Goal: Task Accomplishment & Management: Complete application form

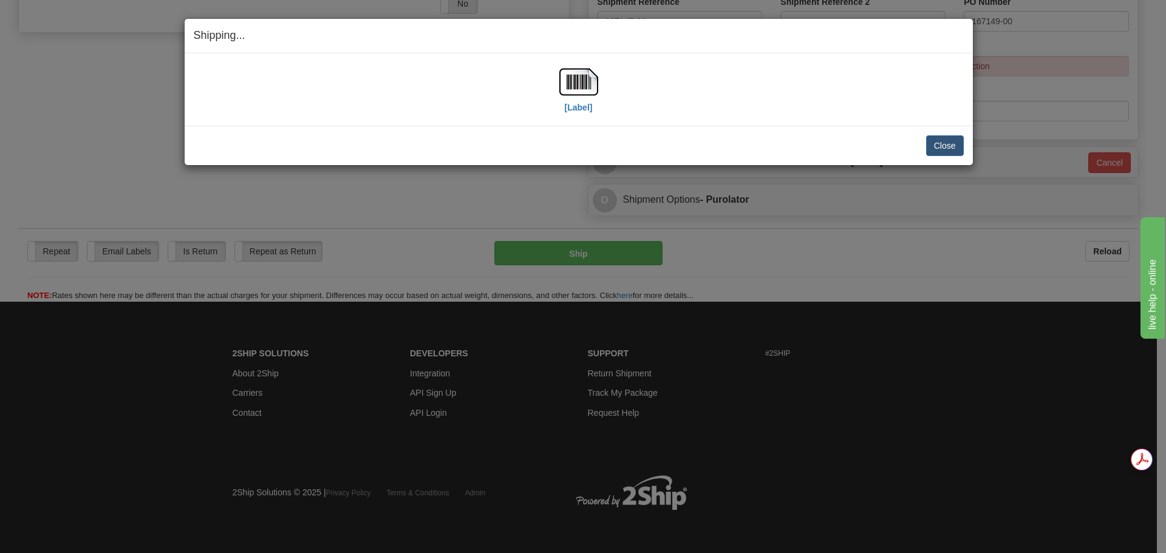
scroll to position [514, 0]
click at [944, 144] on button "Close" at bounding box center [945, 145] width 38 height 21
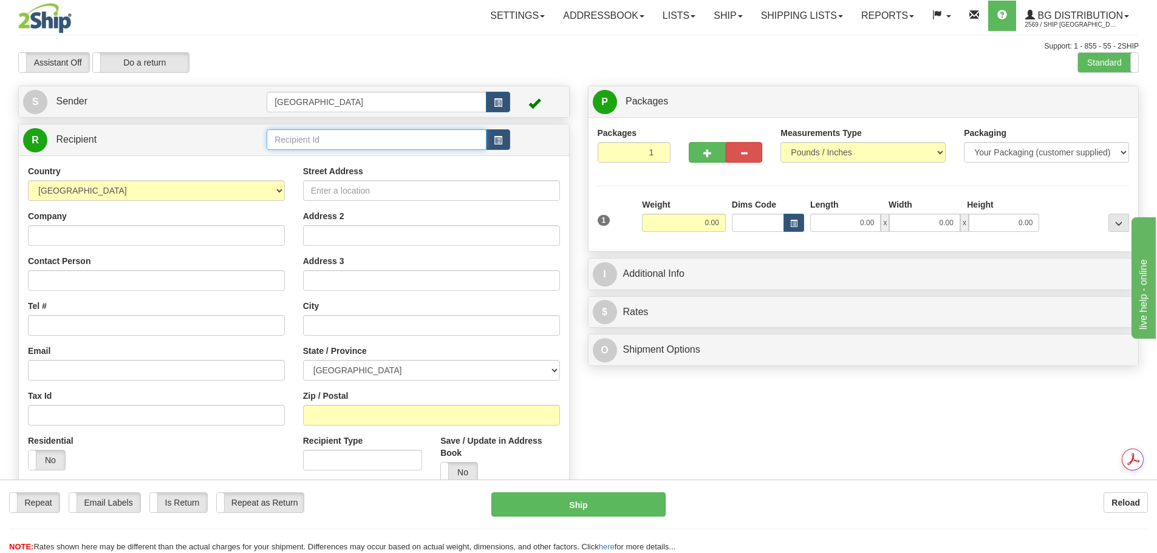
click at [274, 140] on input "text" at bounding box center [377, 139] width 220 height 21
click at [335, 141] on input "53004" at bounding box center [377, 139] width 220 height 21
type input "53004"
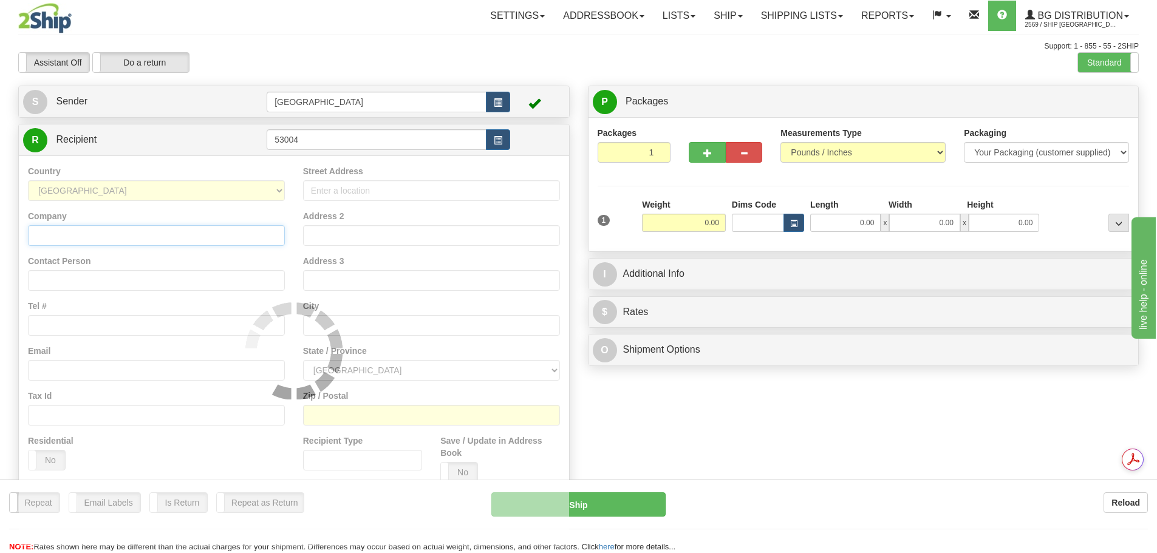
click at [111, 239] on div "Country AFGHANISTAN ALAND ISLANDS ALBANIA ALGERIA AMERICAN SAMOA ANDORRA ANGOLA…" at bounding box center [294, 350] width 550 height 390
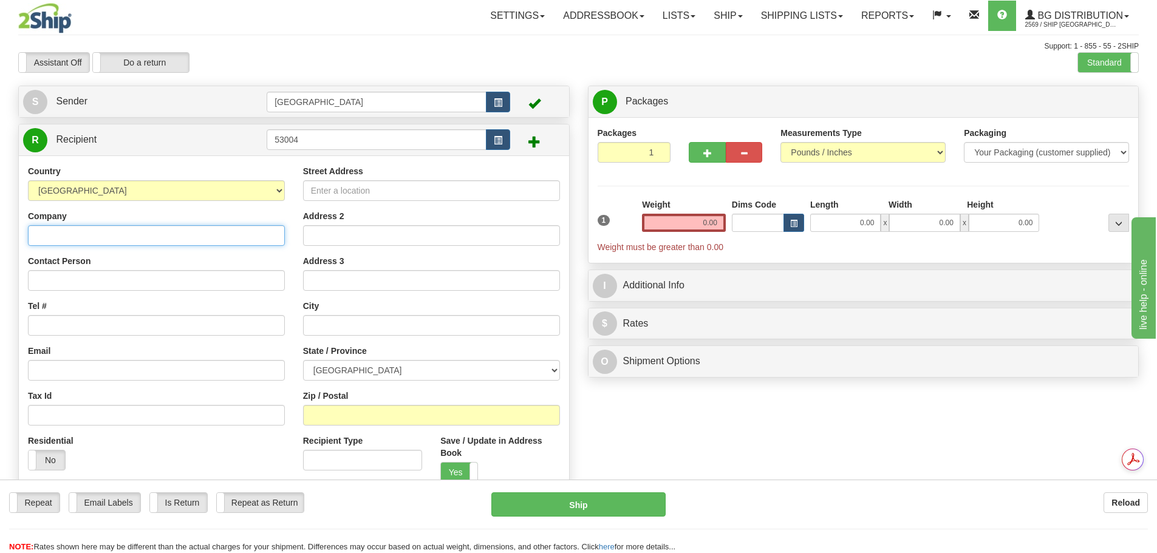
click at [36, 227] on input "Company" at bounding box center [156, 235] width 257 height 21
type input "GRIFFIN GLASS"
click at [64, 326] on input "Tel #" at bounding box center [156, 325] width 257 height 21
type input "4032870835"
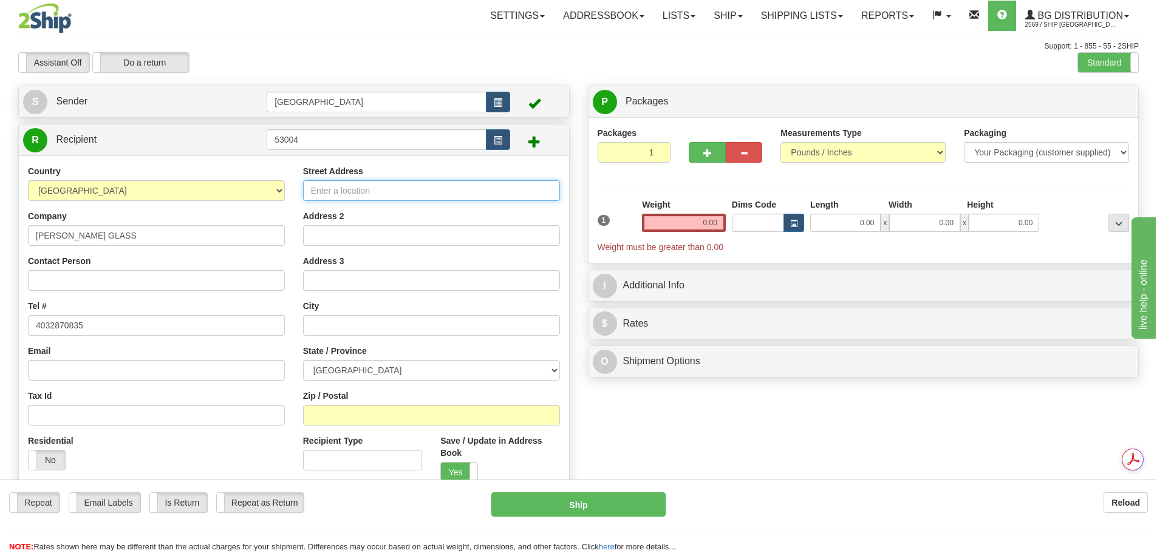
click at [354, 185] on input "Street Address" at bounding box center [431, 190] width 257 height 21
type input "1307 HASTINGS CRES SE"
click at [341, 322] on input "text" at bounding box center [431, 325] width 257 height 21
type input "[GEOGRAPHIC_DATA]"
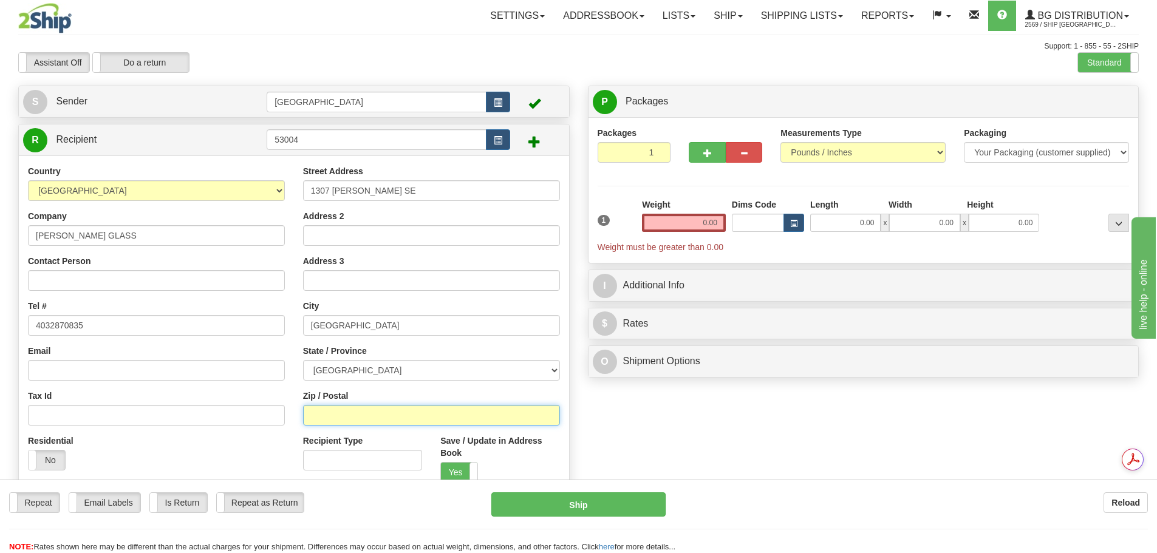
click at [341, 414] on input "Zip / Postal" at bounding box center [431, 415] width 257 height 21
type input "T2G4C8"
click at [661, 148] on input "2" at bounding box center [634, 152] width 73 height 21
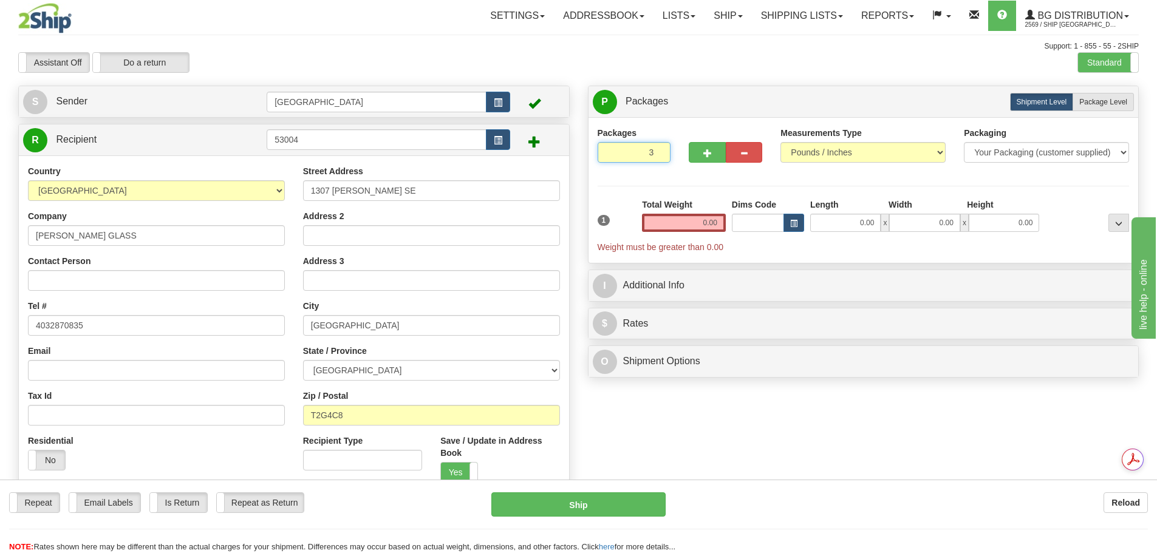
click at [660, 148] on input "3" at bounding box center [634, 152] width 73 height 21
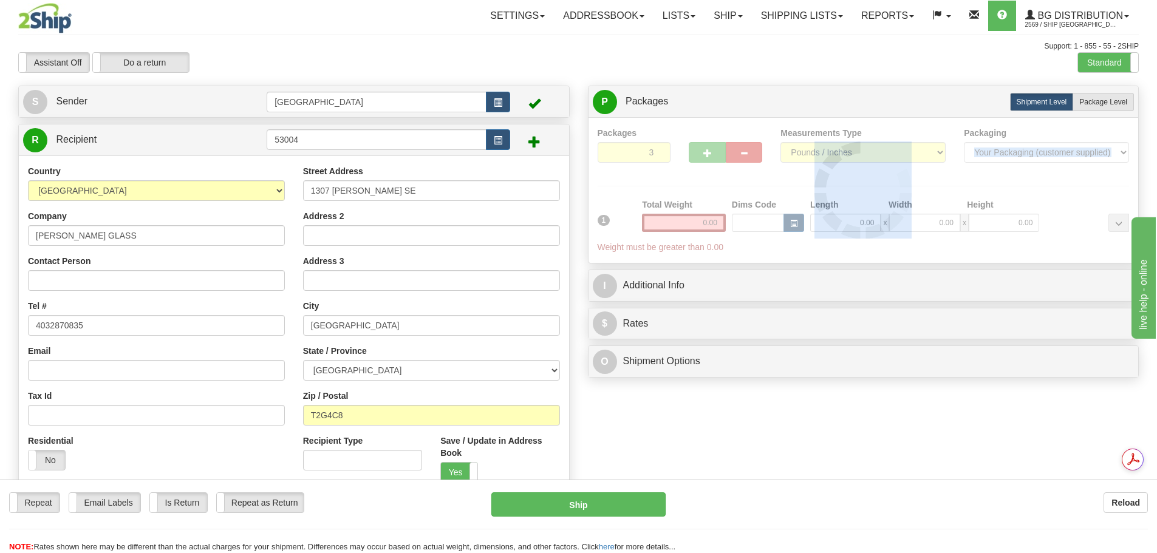
click at [660, 148] on div at bounding box center [864, 190] width 532 height 127
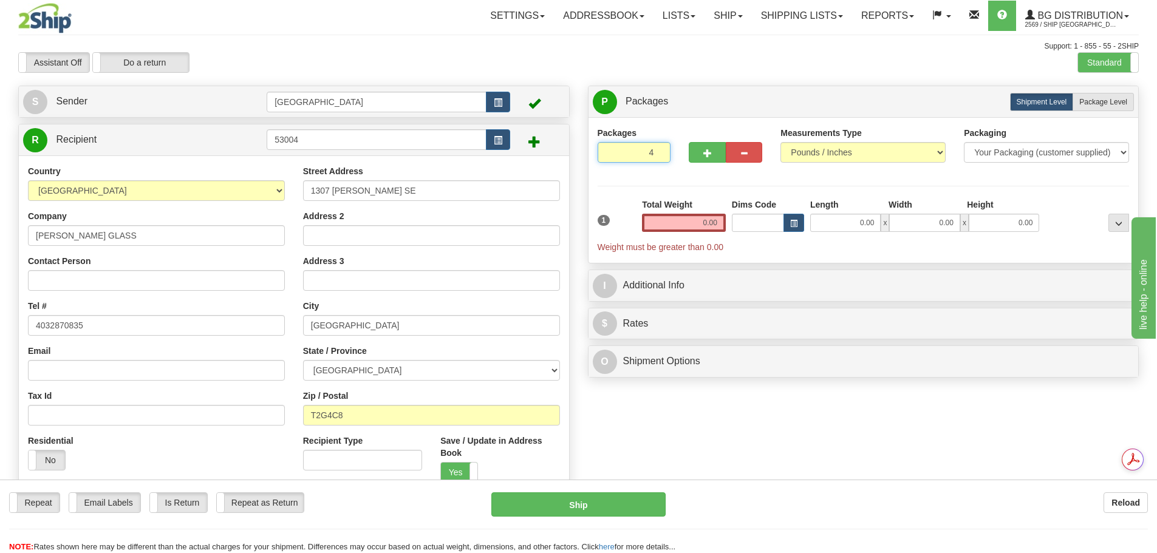
click at [660, 148] on input "4" at bounding box center [634, 152] width 73 height 21
click at [660, 148] on div "Packages 4 1 Measurements Type" at bounding box center [864, 190] width 532 height 127
click at [660, 148] on input "5" at bounding box center [634, 152] width 73 height 21
type input "6"
click at [660, 148] on input "6" at bounding box center [634, 152] width 73 height 21
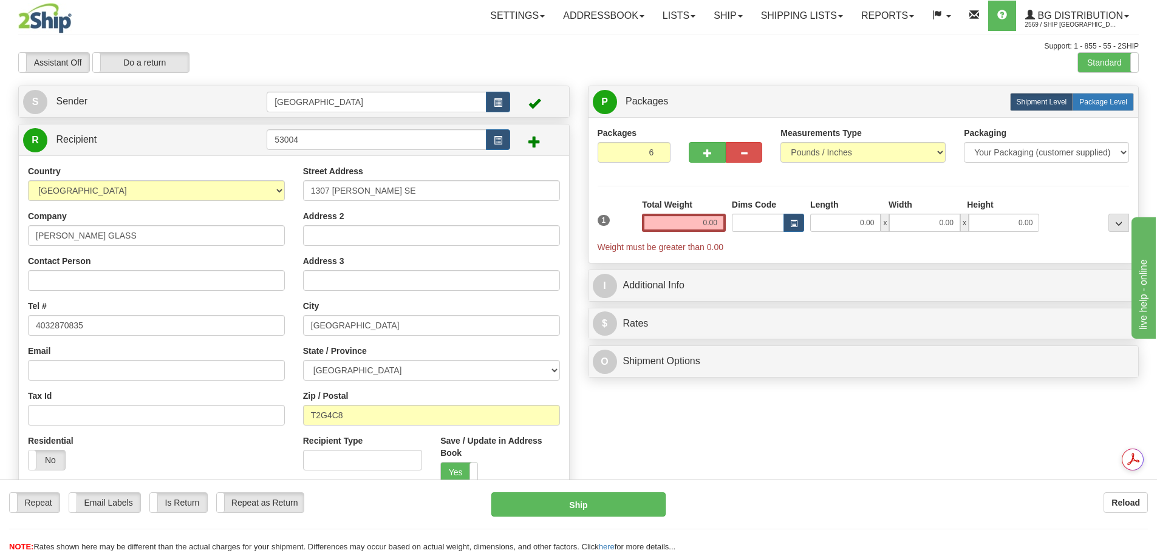
click at [1117, 99] on span "Package Level" at bounding box center [1103, 102] width 48 height 9
radio input "true"
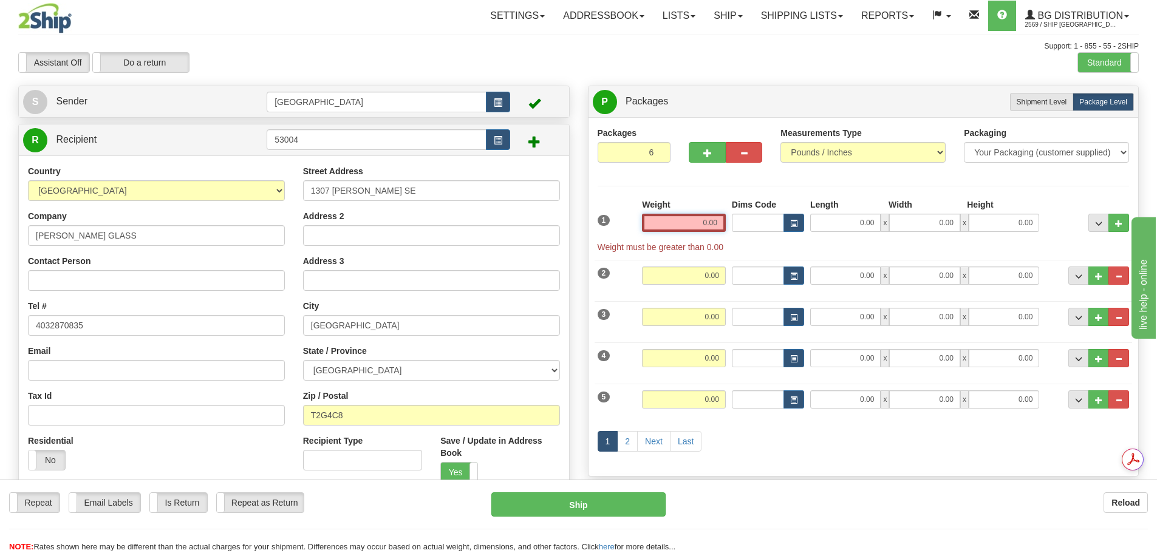
drag, startPoint x: 758, startPoint y: 203, endPoint x: 808, endPoint y: 195, distance: 49.9
click at [807, 195] on div "Packages 6 6 Measurements Type" at bounding box center [864, 297] width 532 height 340
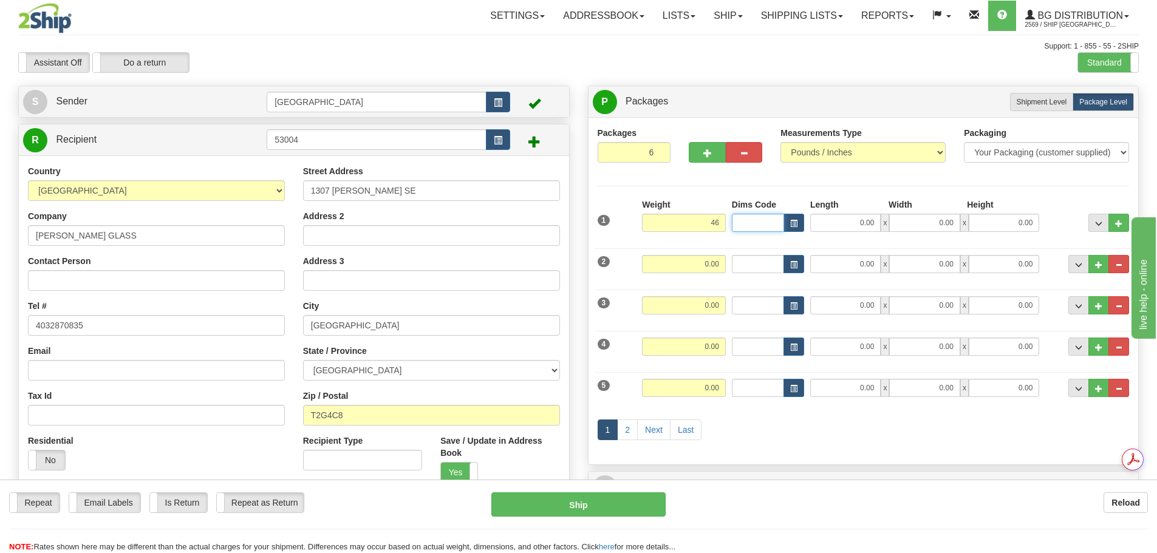
type input "46.00"
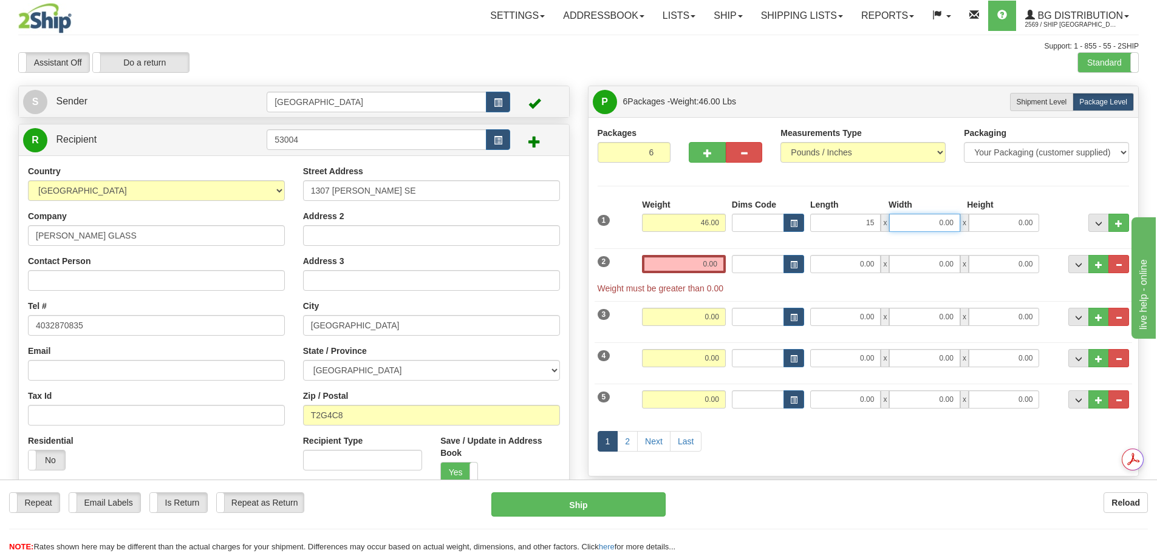
type input "15.00"
type input "10.00"
type input "9.00"
drag, startPoint x: 696, startPoint y: 268, endPoint x: 766, endPoint y: 265, distance: 69.9
click at [766, 265] on div "2 Weight 0.00 Dims Code Length Width Height" at bounding box center [864, 268] width 538 height 52
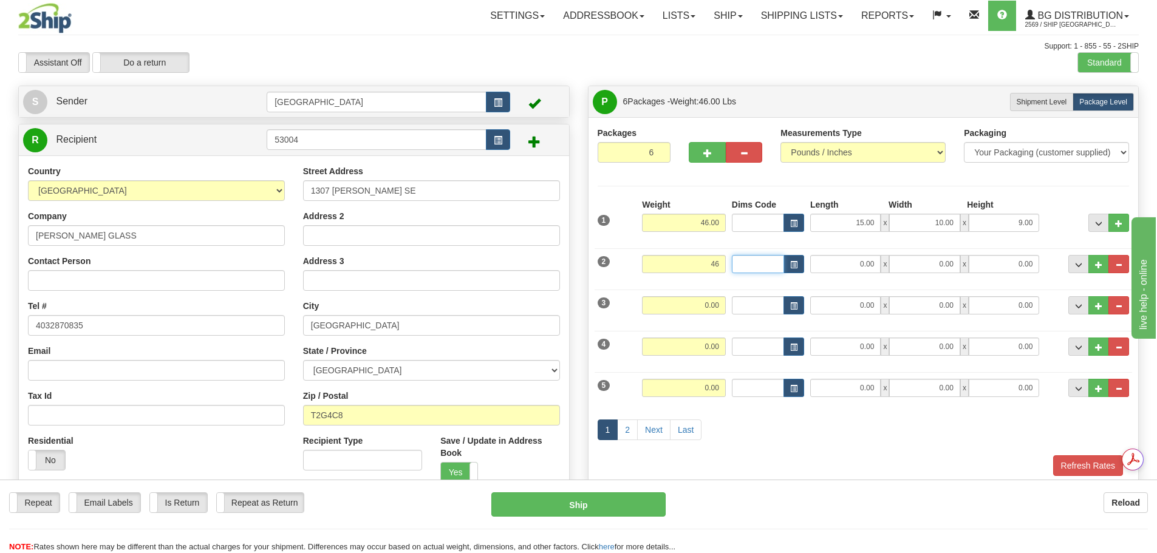
type input "46.00"
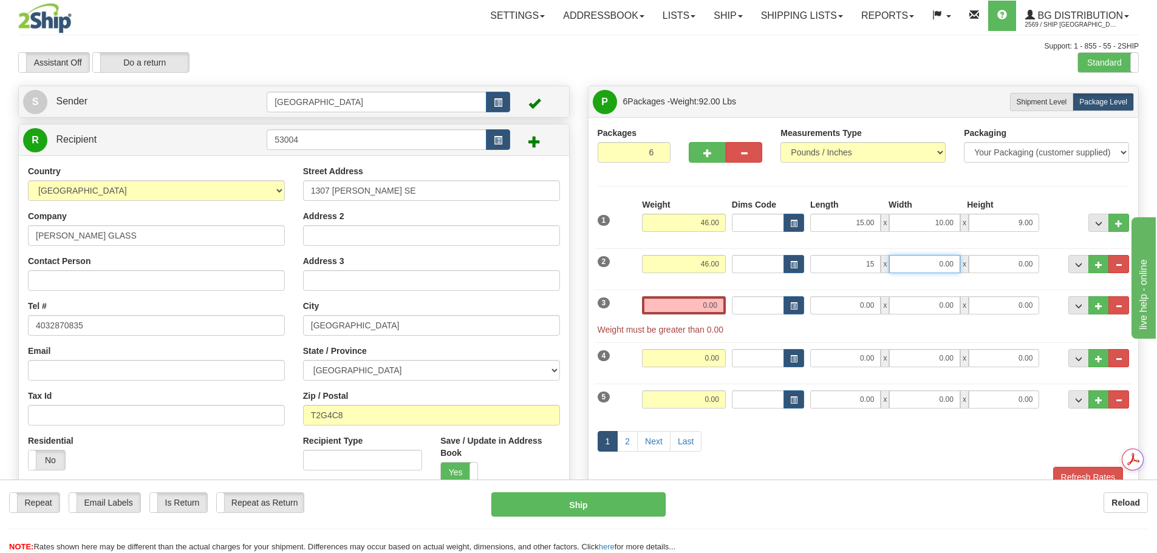
type input "15.00"
type input "10.00"
type input "9.00"
drag, startPoint x: 695, startPoint y: 293, endPoint x: 723, endPoint y: 302, distance: 28.6
click at [723, 302] on div "3 Weight 0.00 Dims Code Length Width Height" at bounding box center [864, 310] width 538 height 52
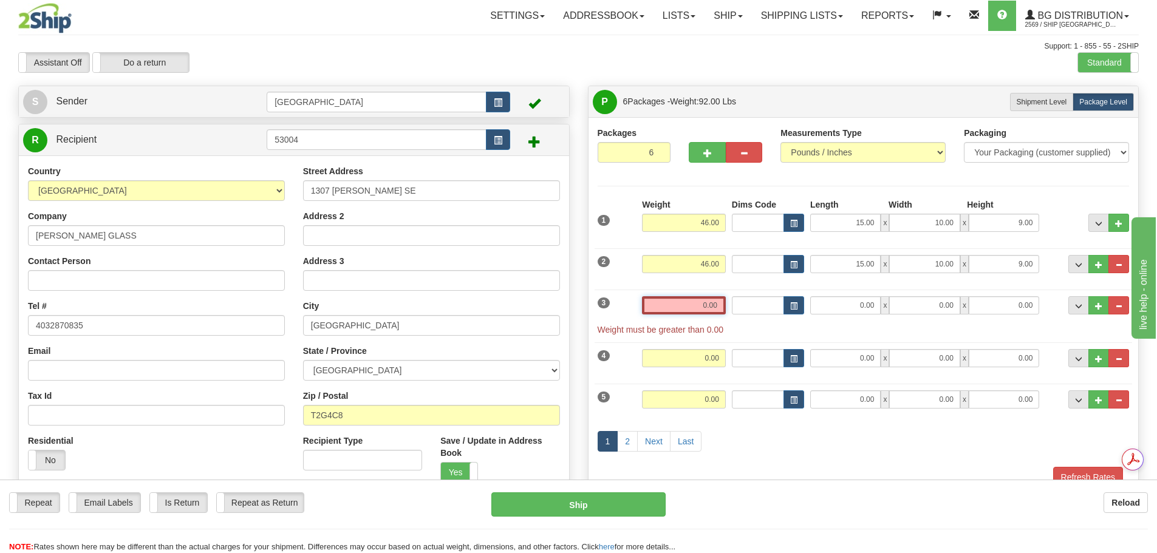
drag, startPoint x: 693, startPoint y: 300, endPoint x: 727, endPoint y: 309, distance: 35.2
click at [751, 306] on div "3 Weight 0.00 Dims Code Length Width Height" at bounding box center [864, 310] width 538 height 52
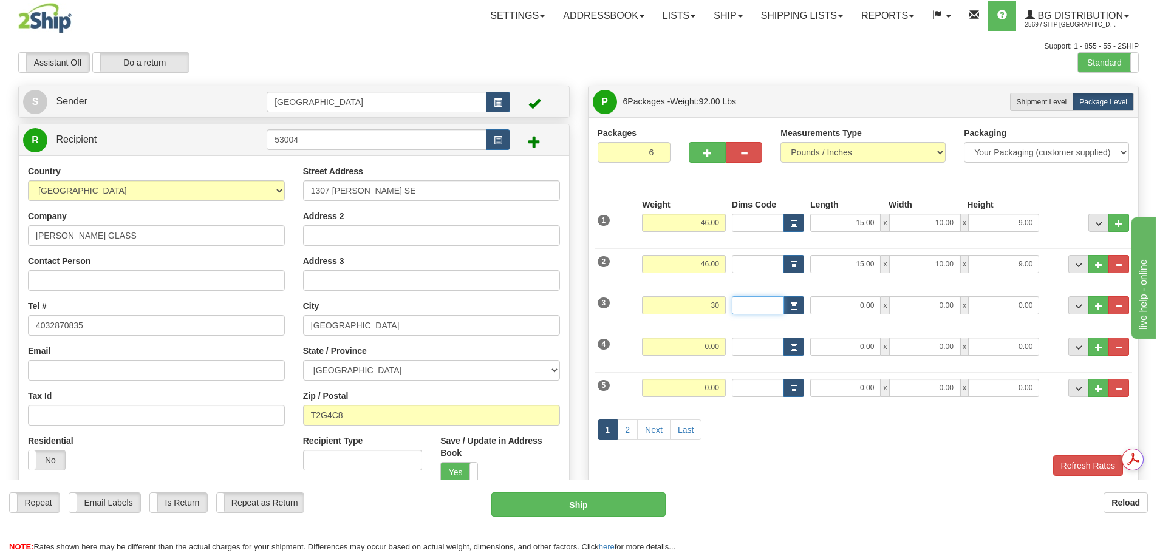
type input "30.00"
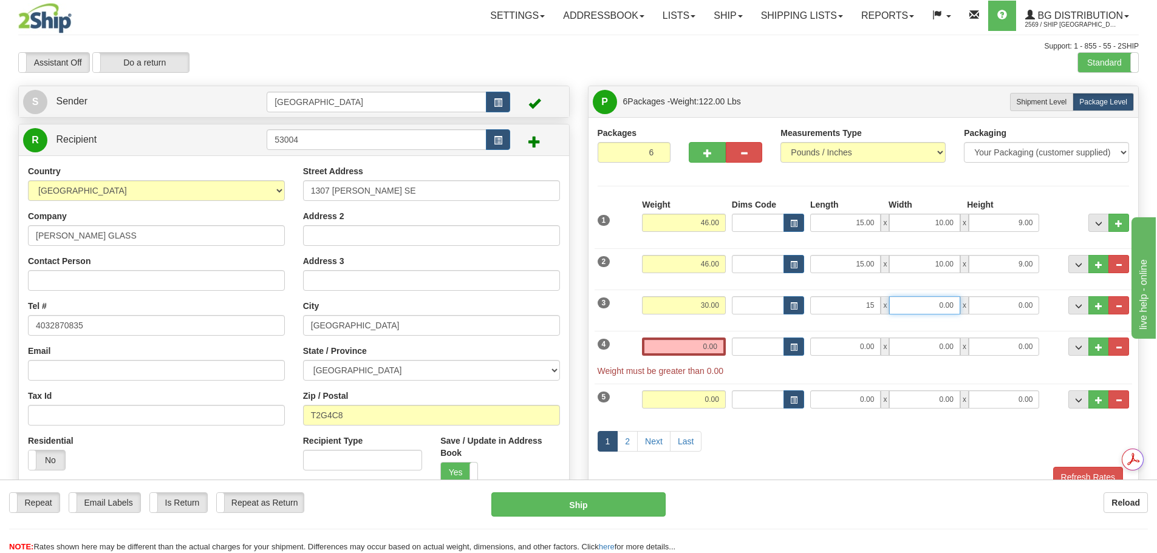
type input "15.00"
type input "10.00"
type input "9.00"
drag, startPoint x: 746, startPoint y: 342, endPoint x: 764, endPoint y: 342, distance: 18.2
click at [764, 342] on div "4 Weight 0.00 Dims Code Length Width Height" at bounding box center [864, 351] width 538 height 52
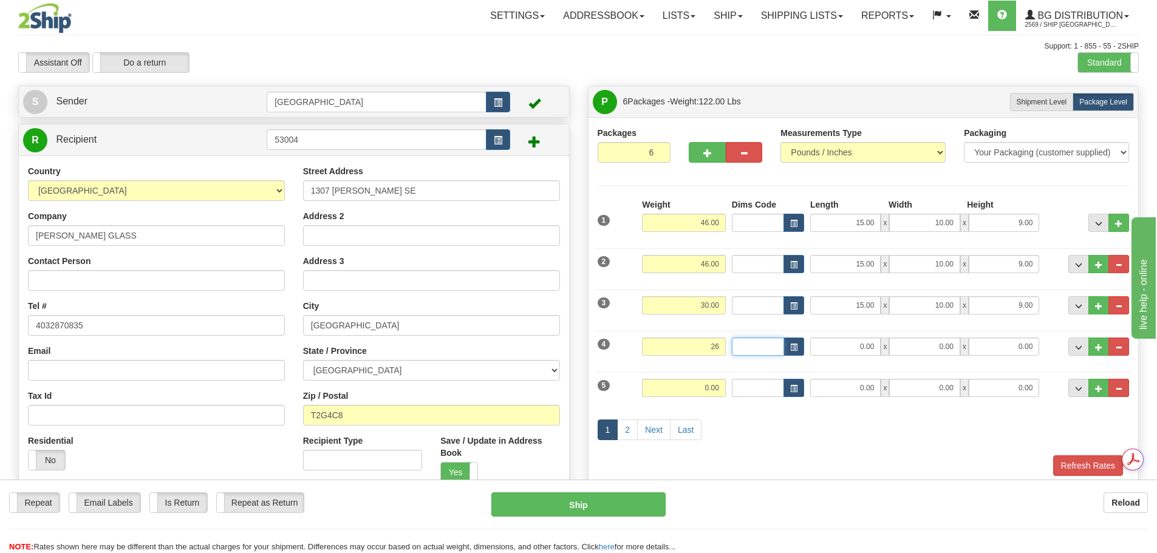
type input "26.00"
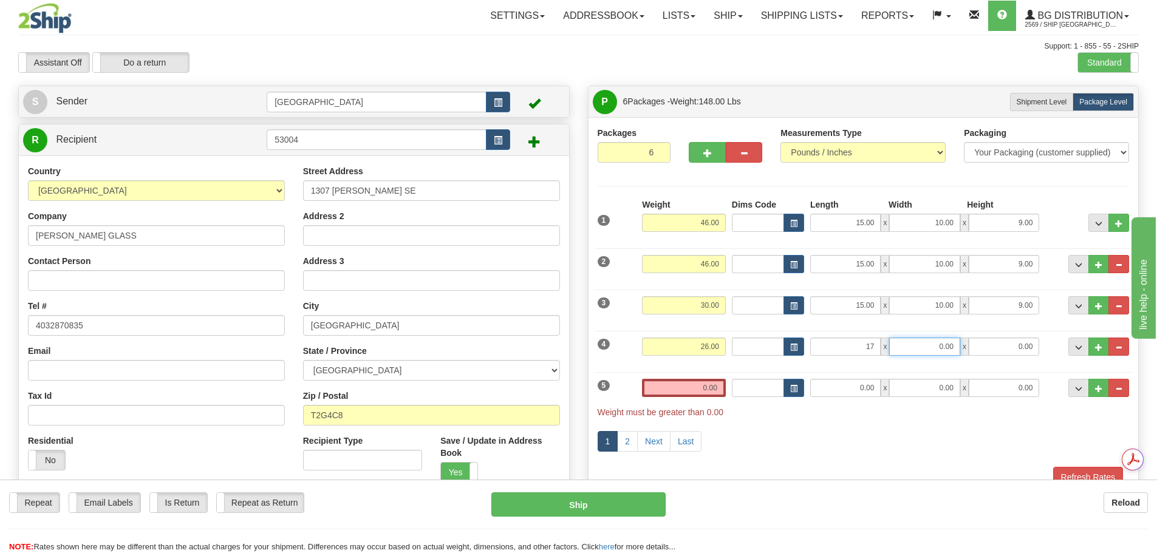
type input "17.00"
type input "7.00"
type input "9.00"
drag, startPoint x: 727, startPoint y: 392, endPoint x: 741, endPoint y: 392, distance: 14.0
click at [741, 392] on div "5 Weight 0.00 Dims Code Length Width Height" at bounding box center [864, 392] width 538 height 52
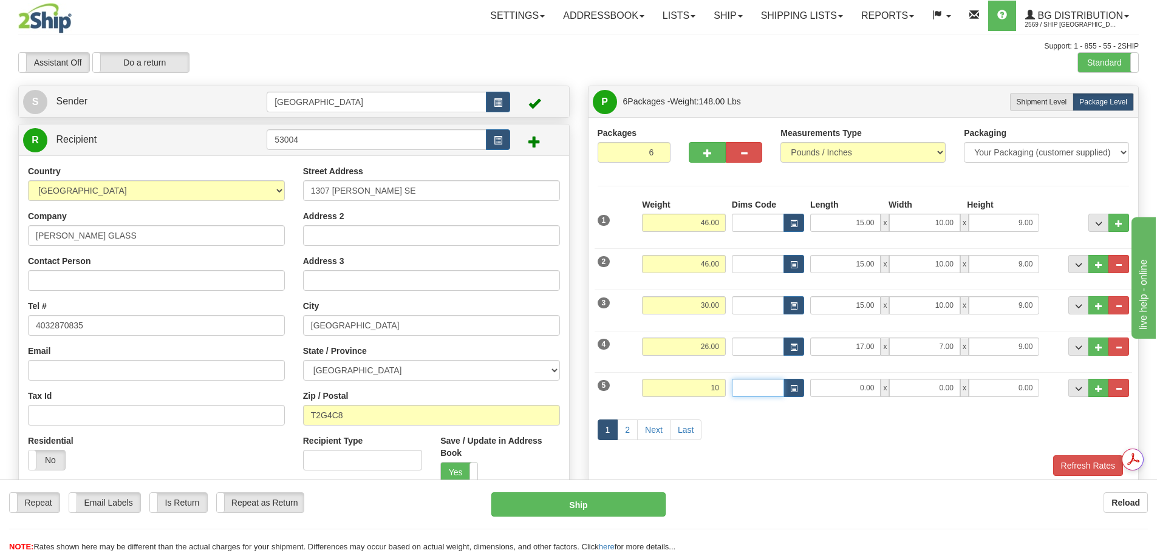
type input "10.00"
type input "27.00"
type input "8.00"
type input "4.00"
click at [629, 430] on link "2" at bounding box center [627, 430] width 21 height 21
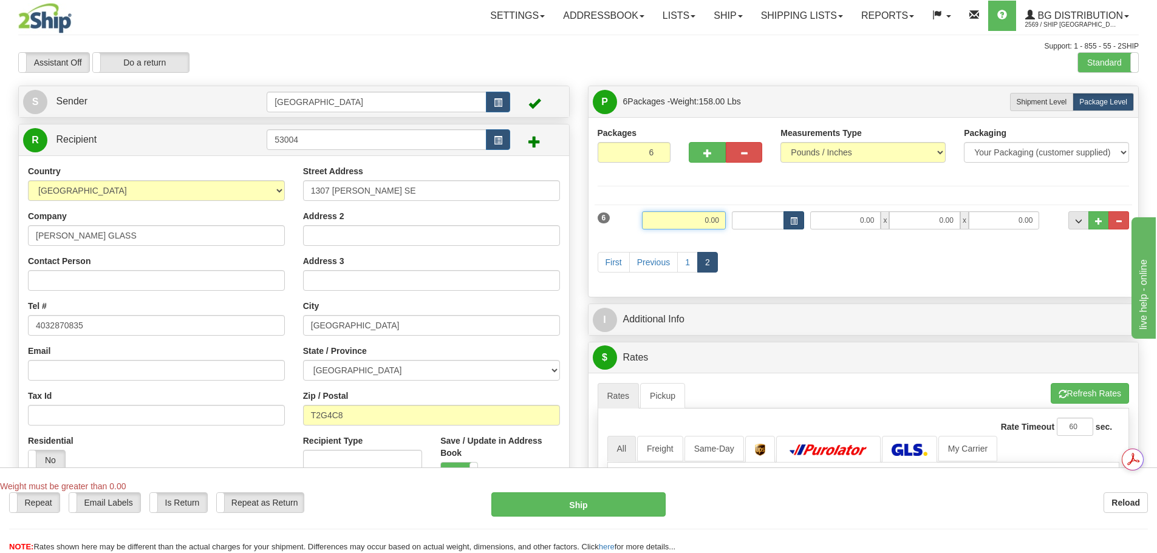
drag, startPoint x: 694, startPoint y: 217, endPoint x: 798, endPoint y: 220, distance: 103.9
click at [798, 220] on div "6 Weight 0.00 Dims Code Length Width Height" at bounding box center [864, 219] width 538 height 41
type input "23.00"
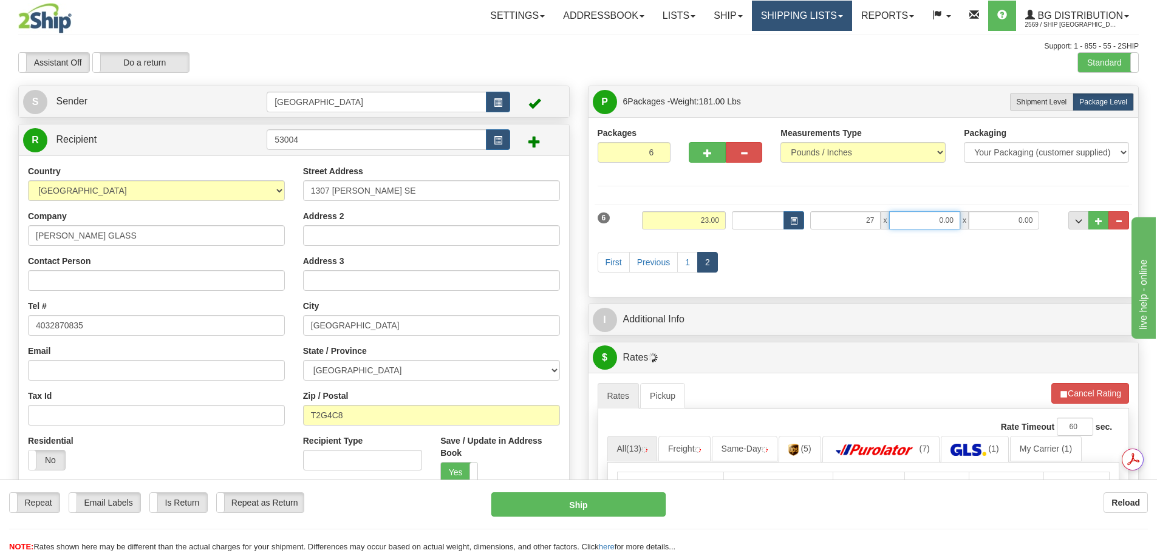
type input "27.00"
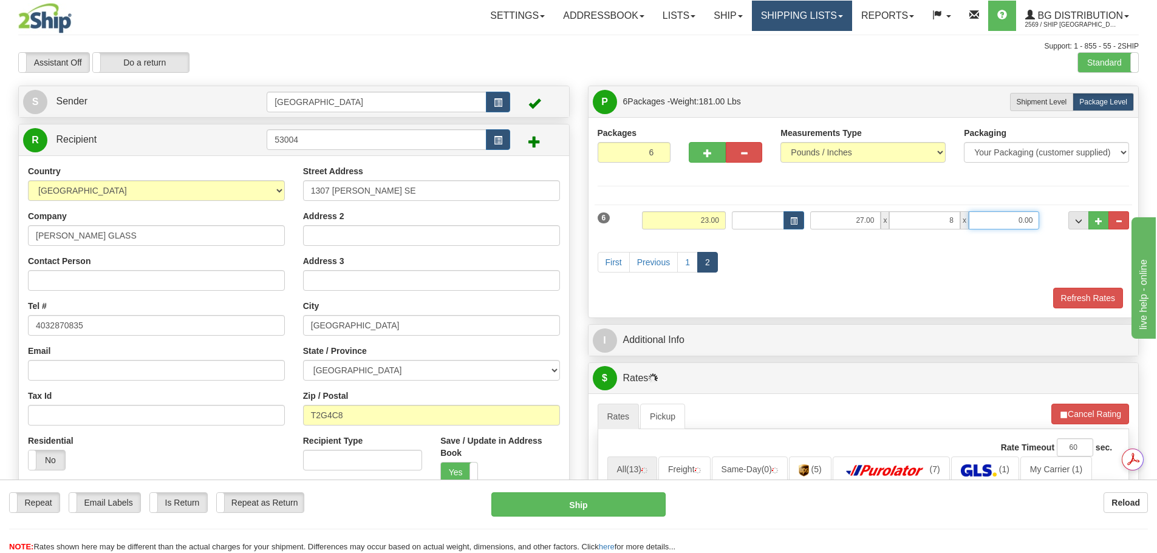
type input "8.00"
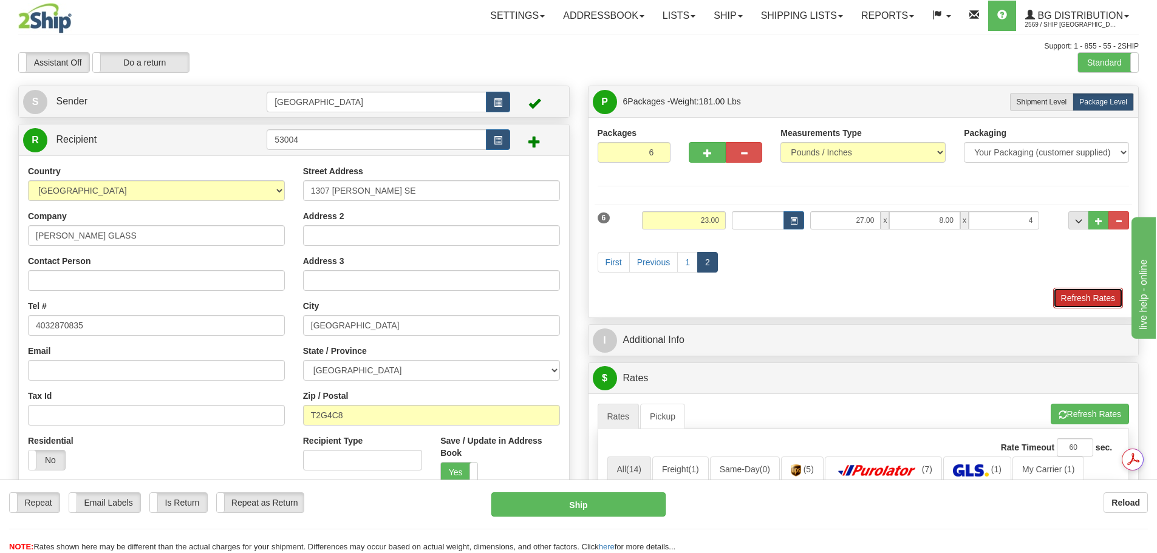
type input "4.00"
click at [1089, 302] on button "Refresh Rates" at bounding box center [1088, 298] width 70 height 21
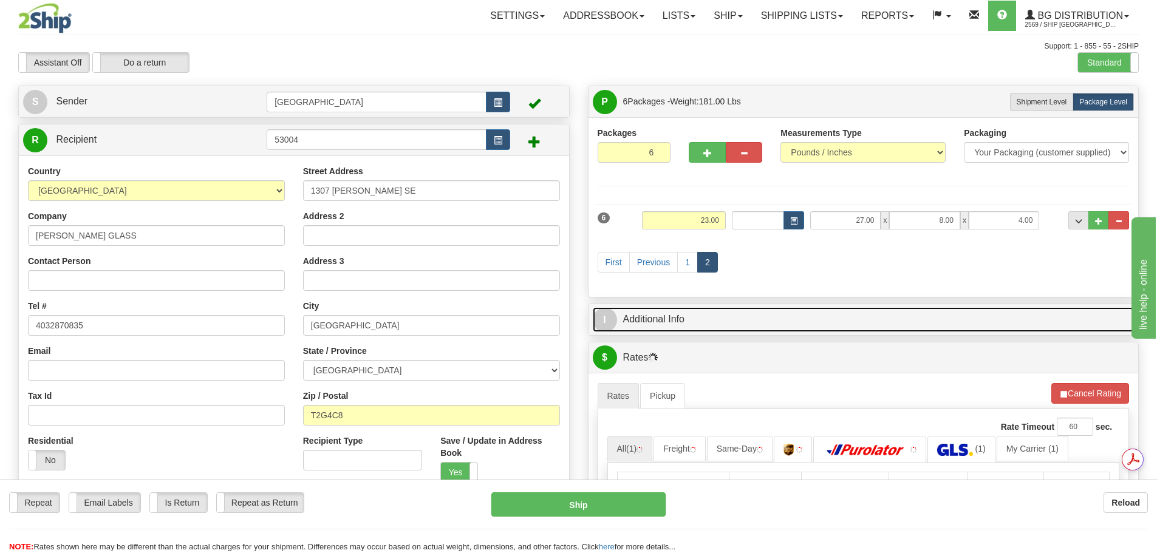
click at [850, 322] on link "I Additional Info" at bounding box center [864, 319] width 542 height 25
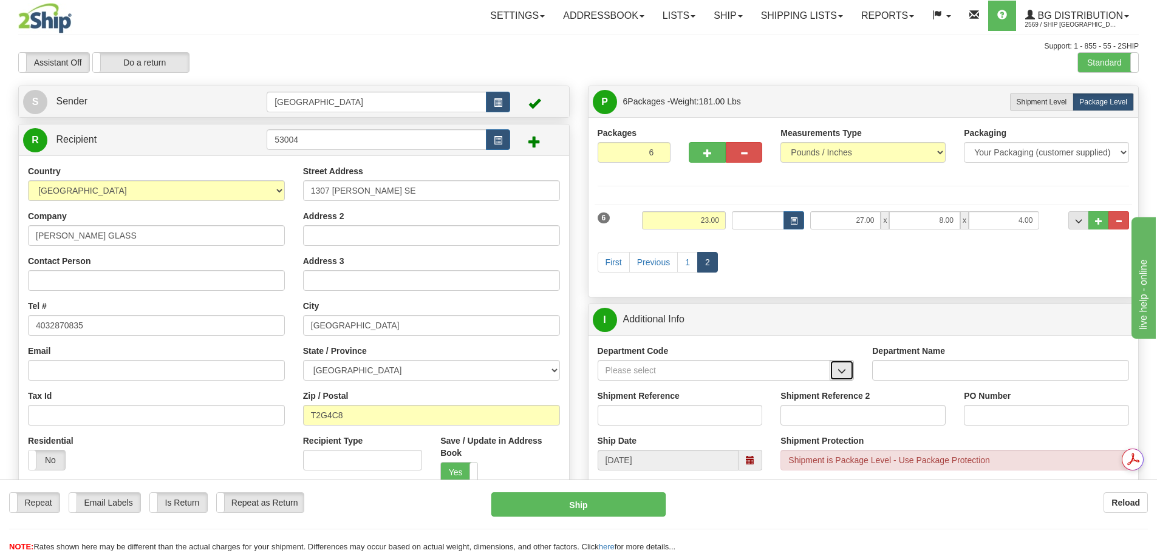
click at [848, 364] on button "button" at bounding box center [842, 370] width 24 height 21
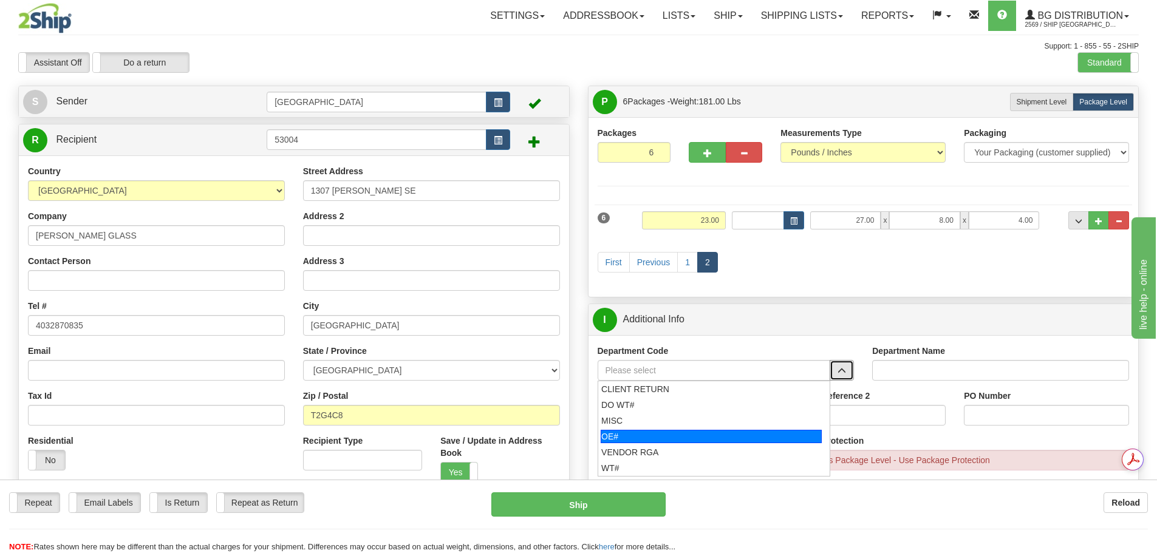
click at [740, 437] on div "OE#" at bounding box center [711, 436] width 221 height 13
type input "OE#"
type input "ORDERS"
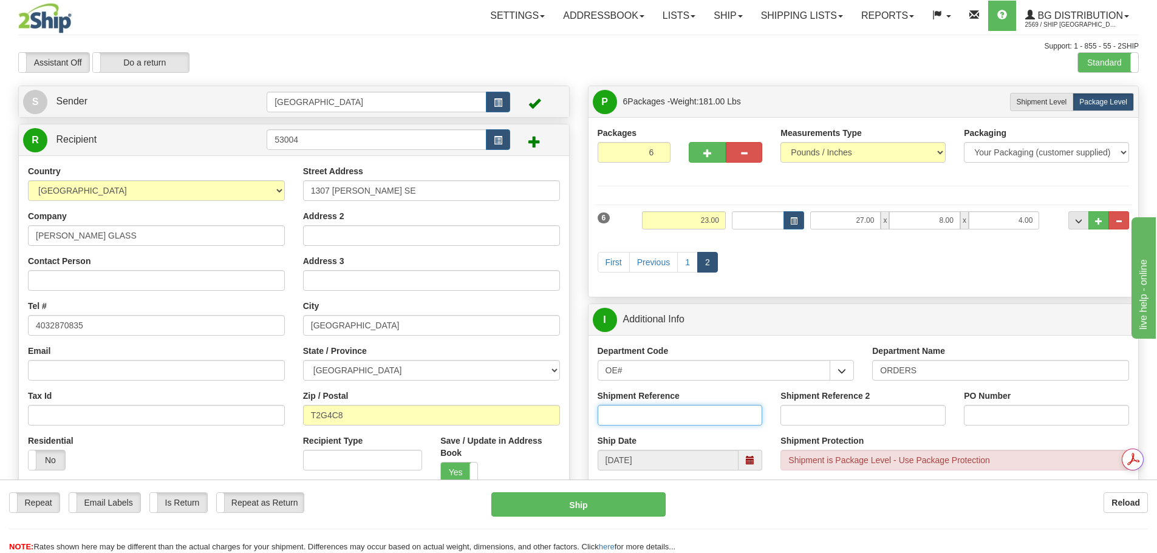
click at [681, 415] on input "Shipment Reference" at bounding box center [680, 415] width 165 height 21
type input "90039573-00"
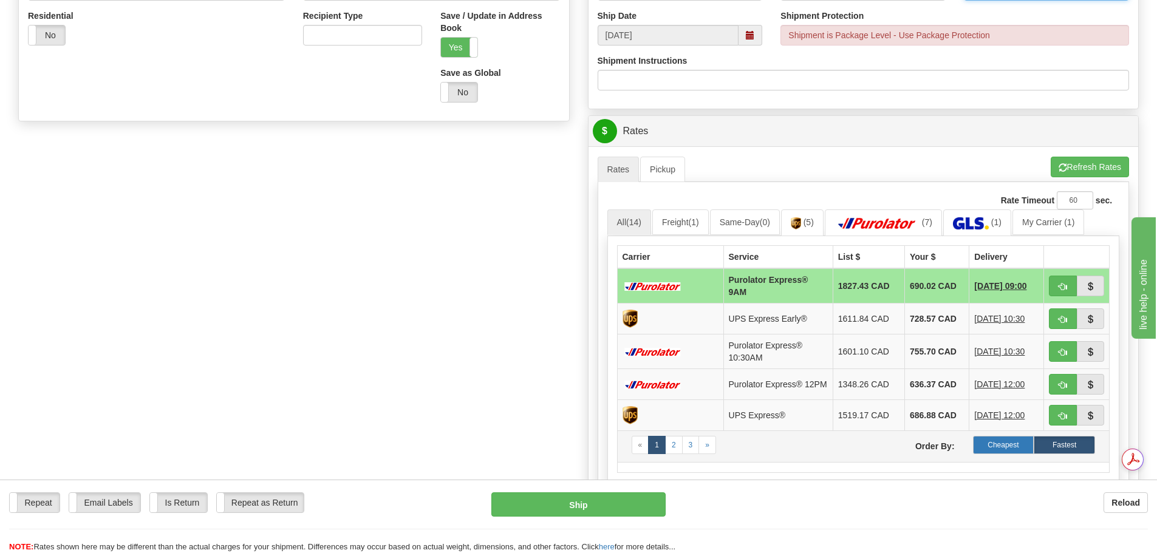
type input "3630"
click at [993, 440] on label "Cheapest" at bounding box center [1003, 445] width 61 height 18
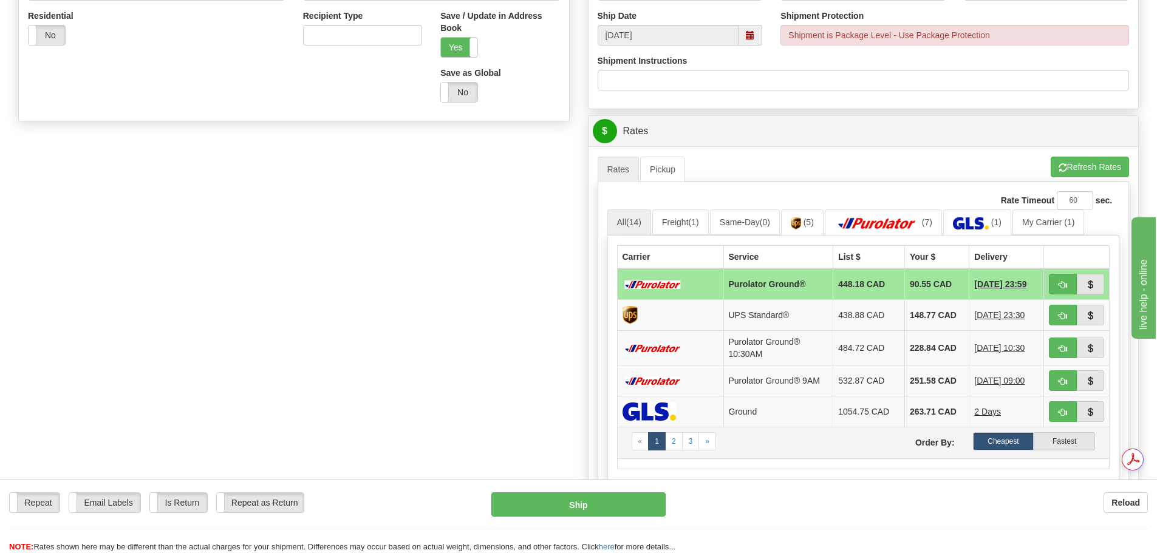
click at [1000, 454] on td "« 1 2 3 » Order By: Cheapest Fastest" at bounding box center [863, 443] width 492 height 32
click at [1096, 287] on button "button" at bounding box center [1091, 284] width 28 height 21
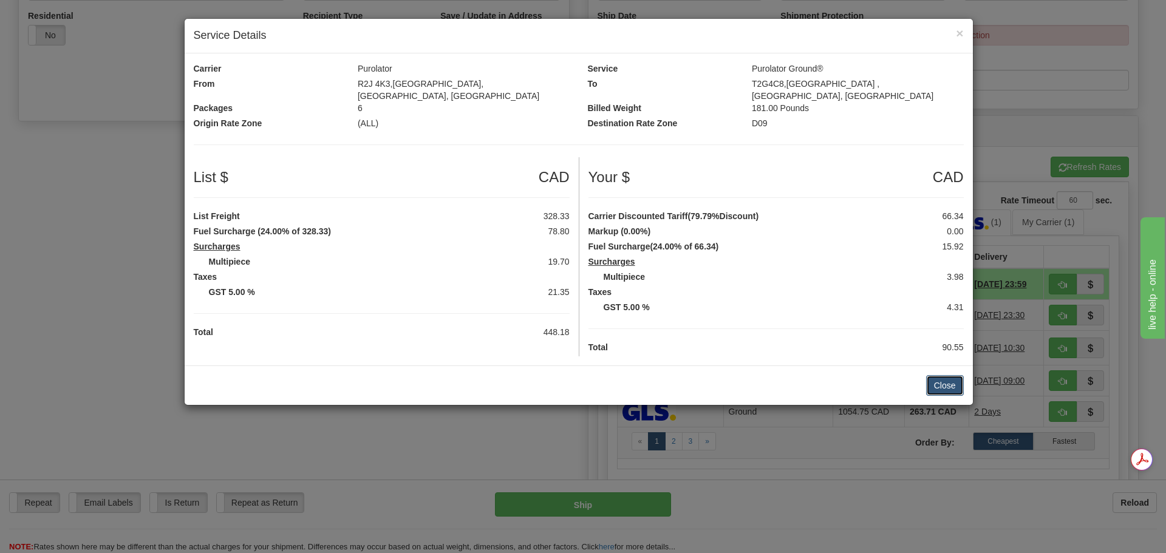
click at [945, 380] on button "Close" at bounding box center [945, 385] width 38 height 21
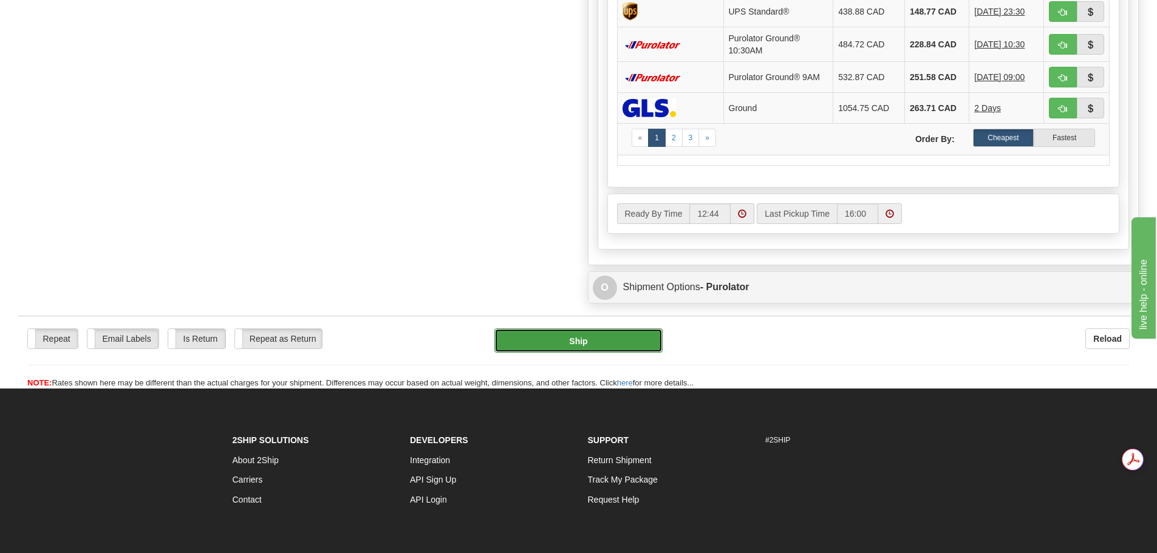
click at [605, 340] on button "Ship" at bounding box center [578, 341] width 168 height 24
type input "260"
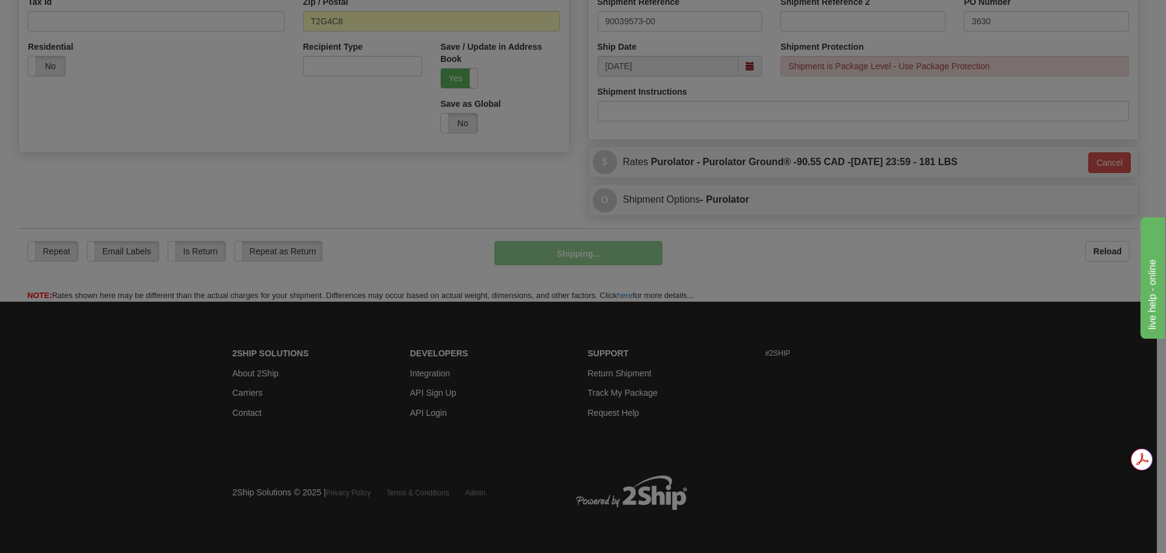
scroll to position [395, 0]
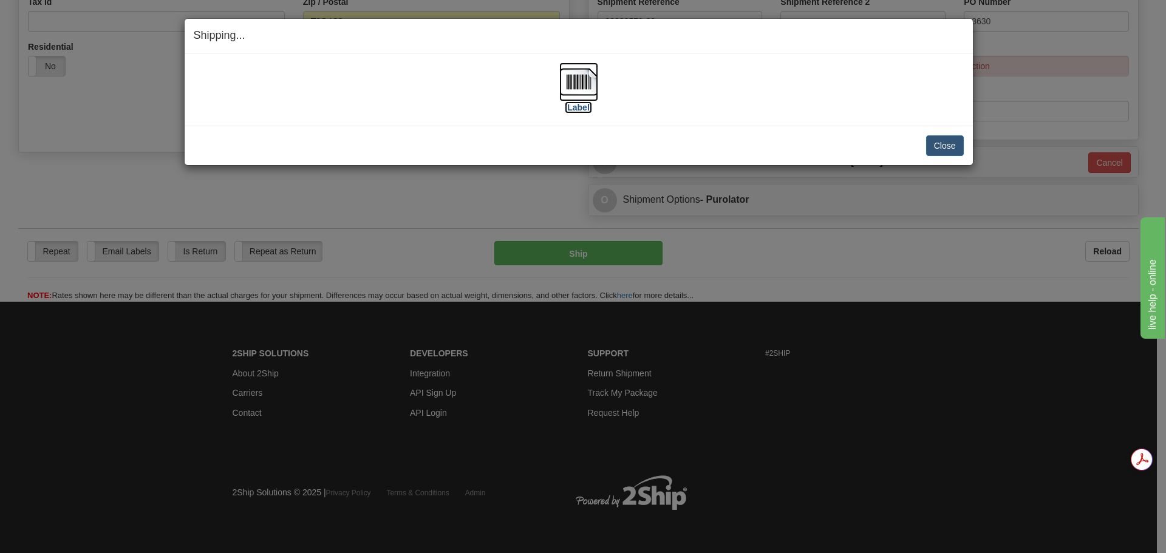
click at [585, 75] on img at bounding box center [578, 82] width 39 height 39
click at [953, 145] on button "Close" at bounding box center [945, 145] width 38 height 21
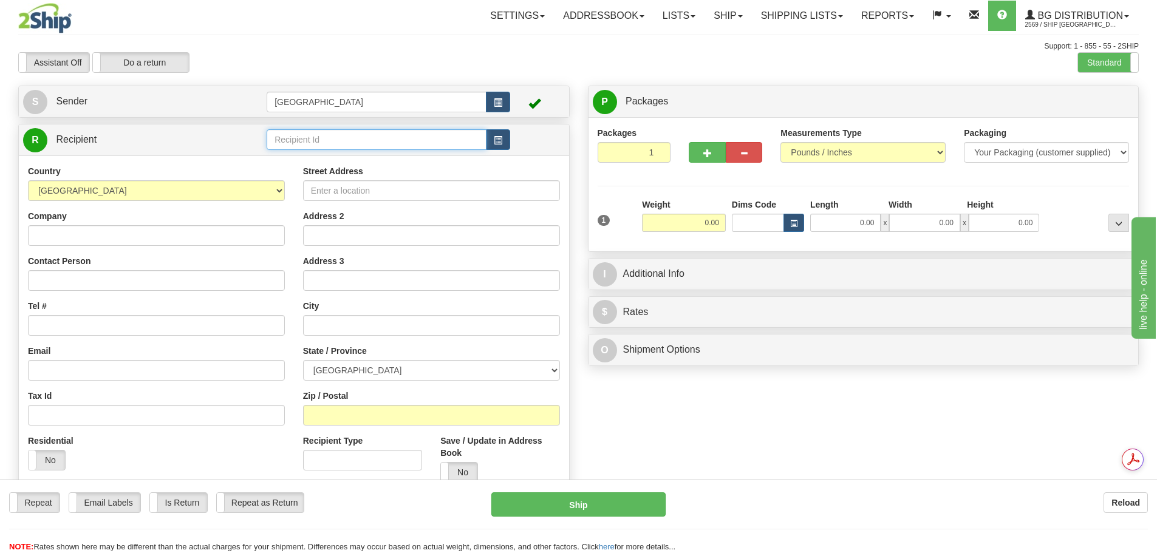
click at [333, 138] on input "text" at bounding box center [377, 139] width 220 height 21
click at [325, 152] on div "80054" at bounding box center [374, 158] width 208 height 13
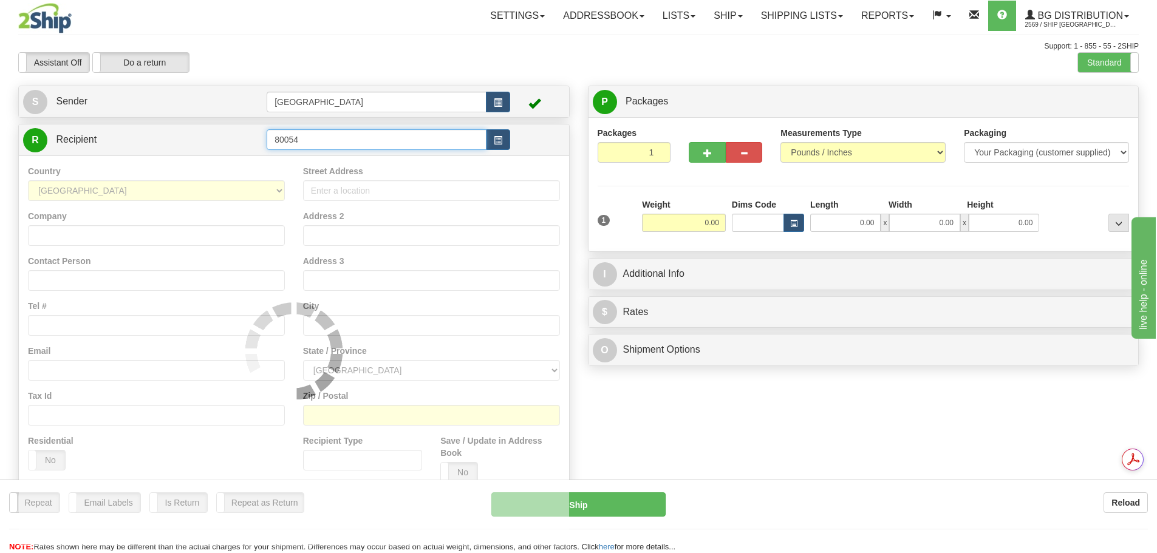
type input "80054"
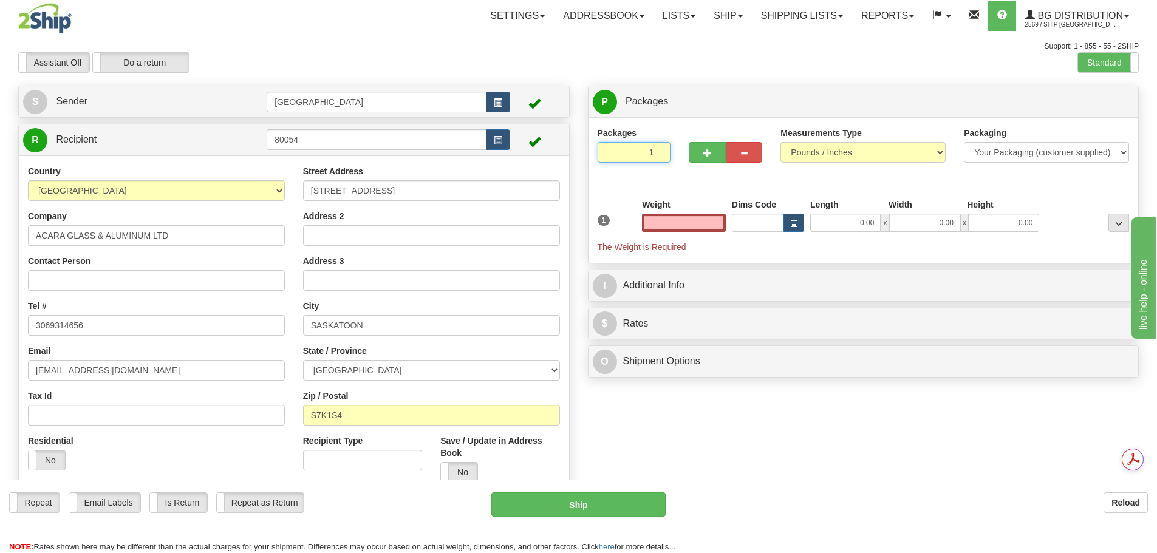
type input "0.00"
click at [656, 146] on input "1" at bounding box center [634, 152] width 73 height 21
type input "2"
click at [656, 150] on input "2" at bounding box center [634, 152] width 73 height 21
click at [1092, 98] on span "Package Level" at bounding box center [1103, 102] width 48 height 9
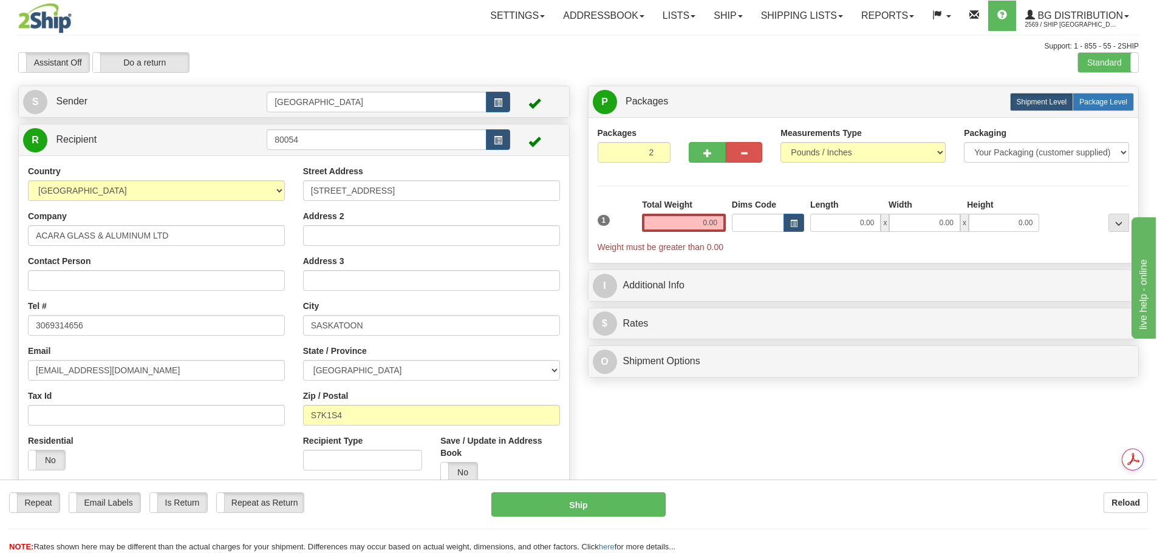
radio input "true"
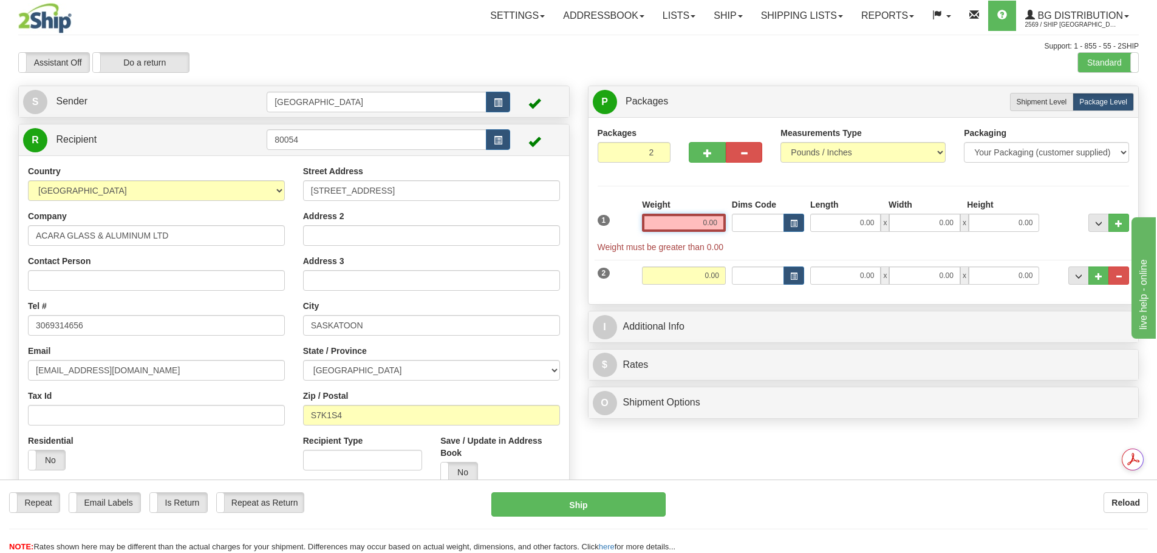
drag, startPoint x: 684, startPoint y: 218, endPoint x: 749, endPoint y: 225, distance: 65.4
click at [748, 225] on div "1 Weight 0.00 Dims Code 0.00" at bounding box center [864, 226] width 538 height 55
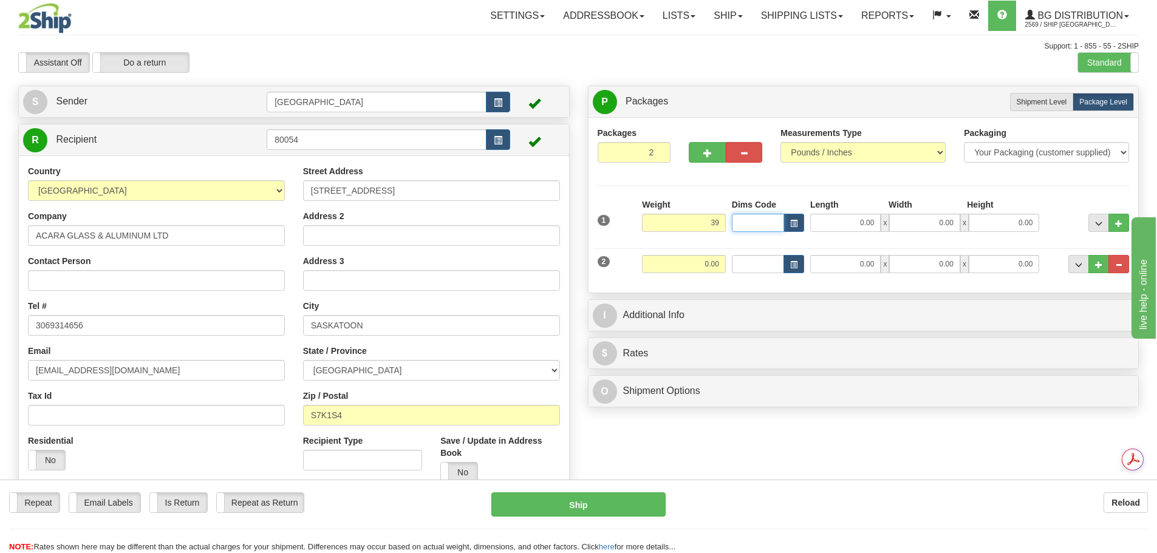
type input "39.00"
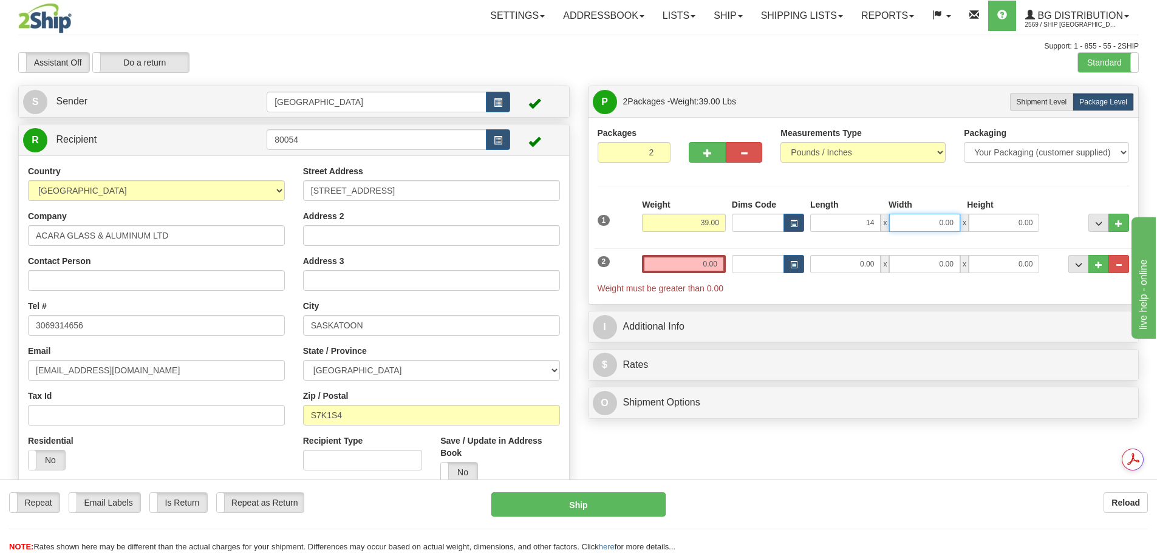
type input "14.00"
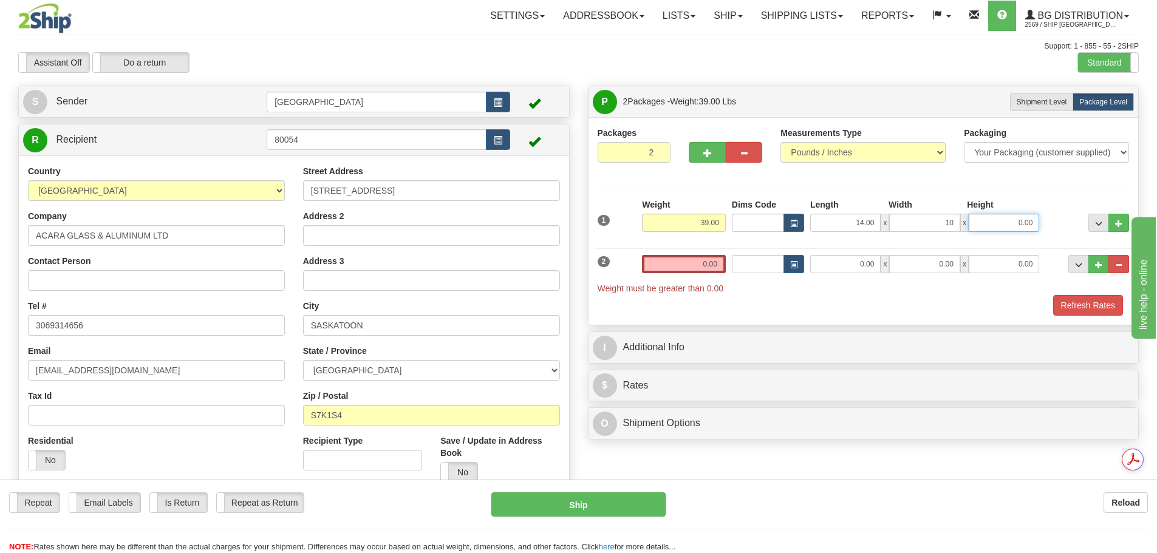
type input "10.00"
type input "9.00"
click at [784, 255] on div "2 Weight 0.00 Dims Code Length Width Height" at bounding box center [864, 268] width 538 height 52
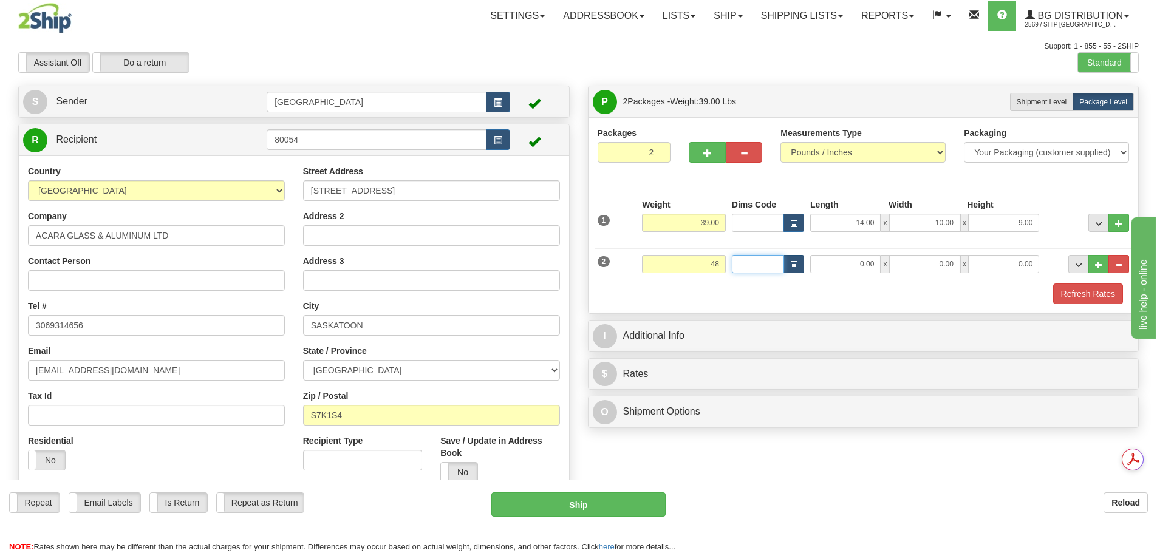
type input "48.00"
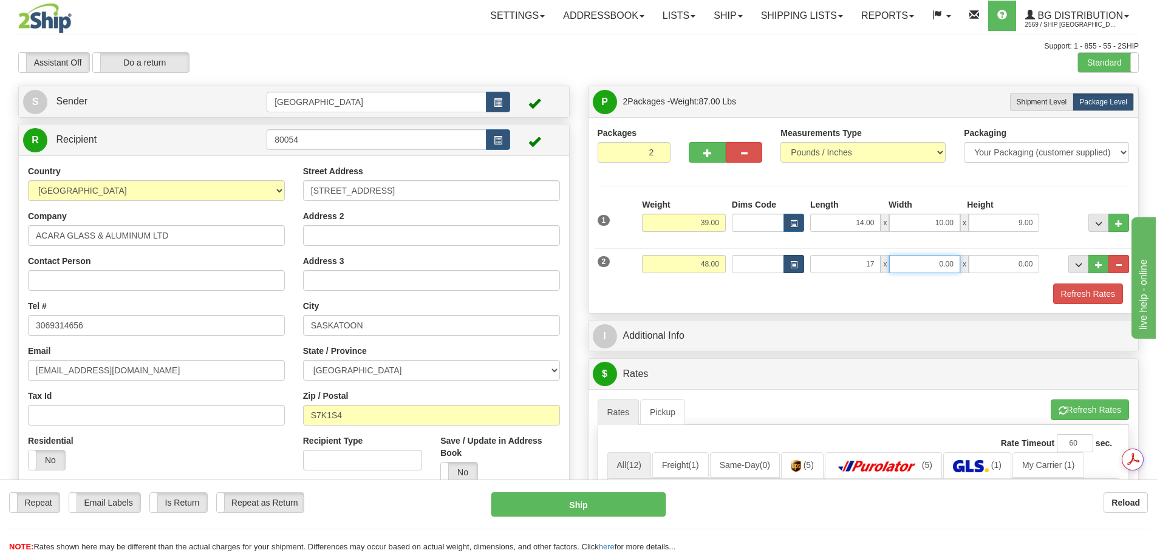
type input "17.00"
type input "12.00"
type input "11.00"
click at [731, 288] on div "Refresh Rates" at bounding box center [864, 294] width 538 height 21
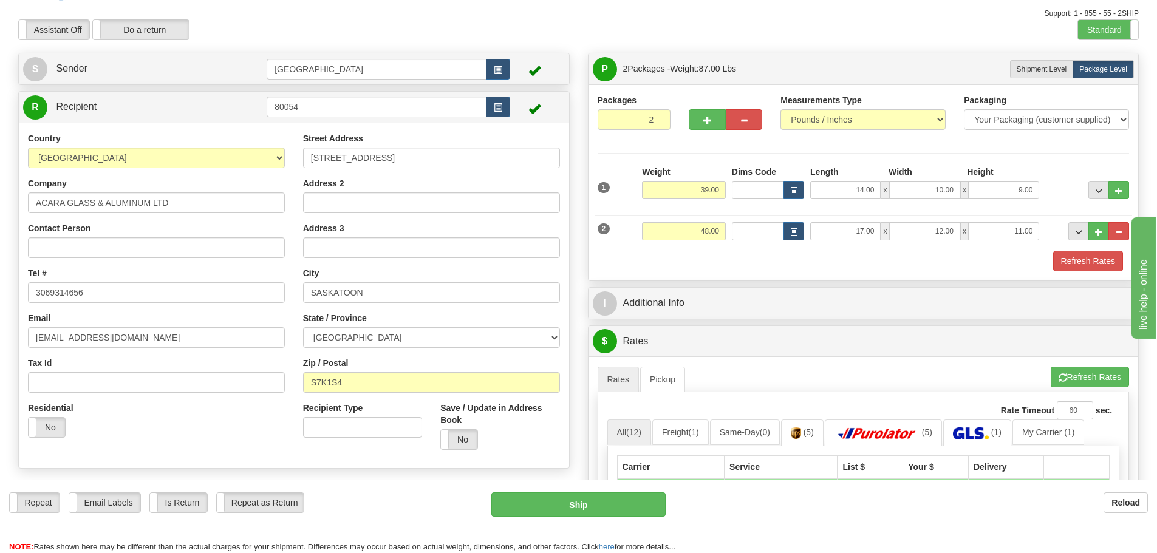
scroll to position [61, 0]
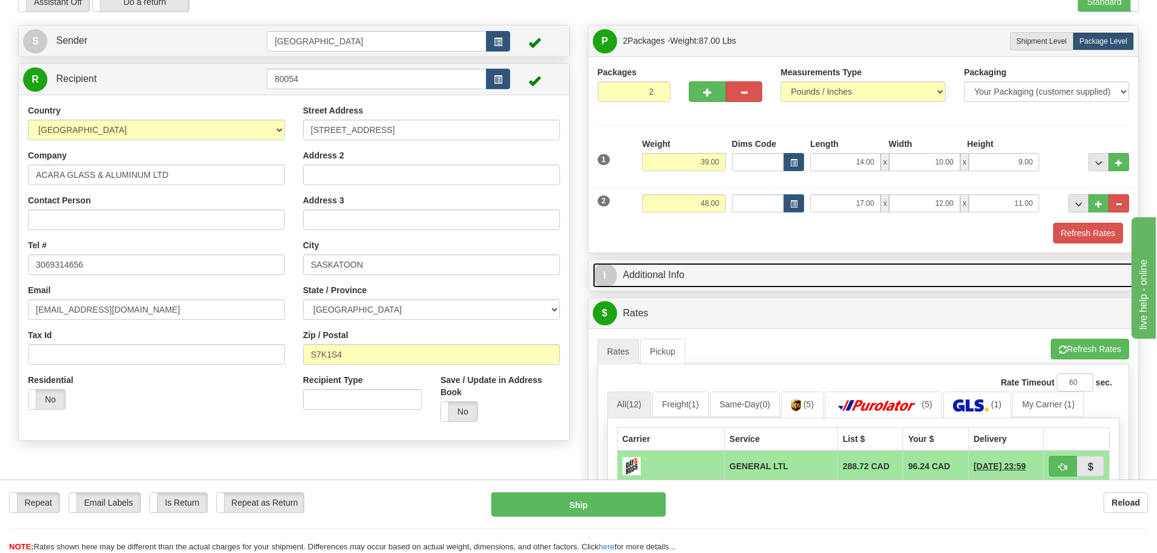
click at [717, 273] on link "I Additional Info" at bounding box center [864, 275] width 542 height 25
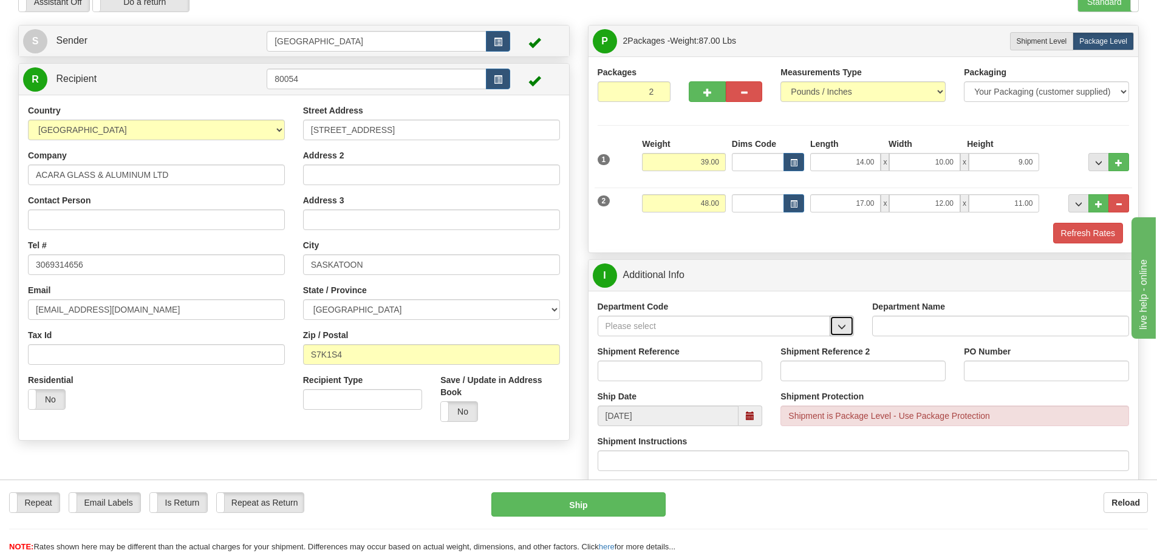
click at [833, 317] on button "button" at bounding box center [842, 326] width 24 height 21
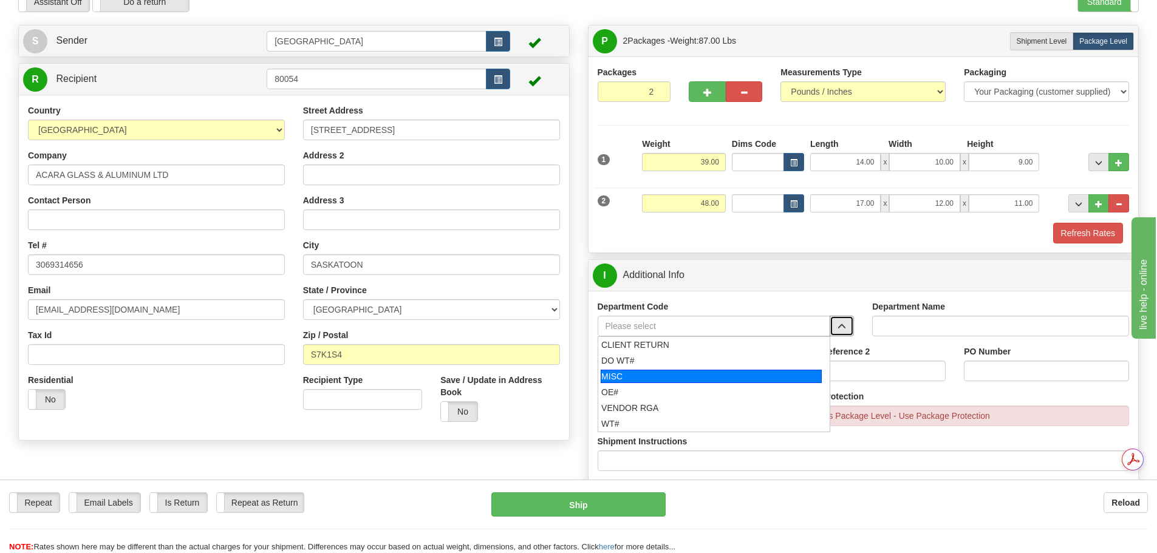
scroll to position [0, 0]
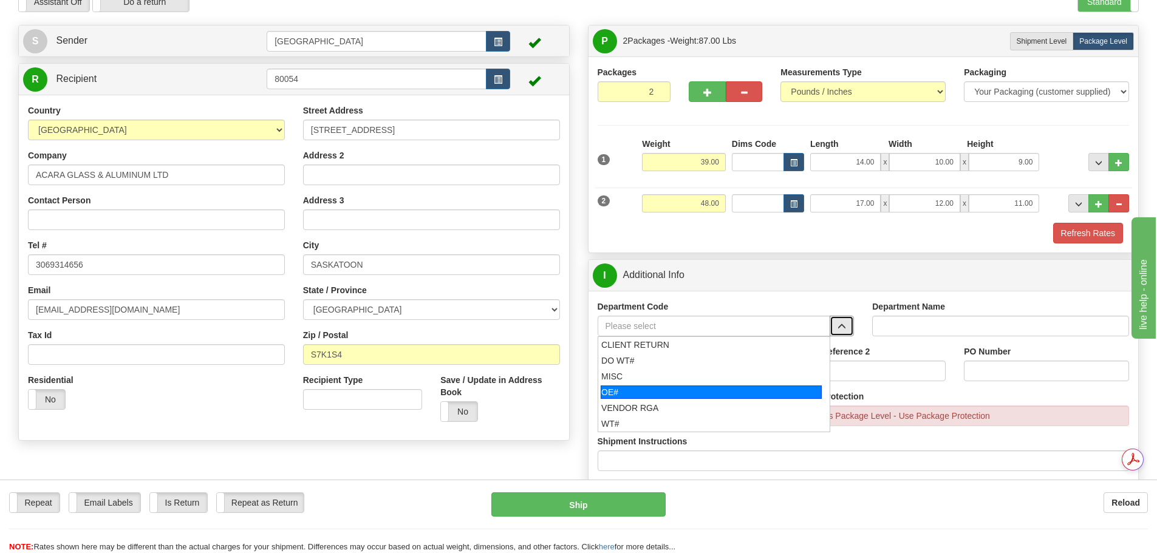
click at [745, 386] on div "OE#" at bounding box center [711, 392] width 221 height 13
type input "OE#"
type input "ORDERS"
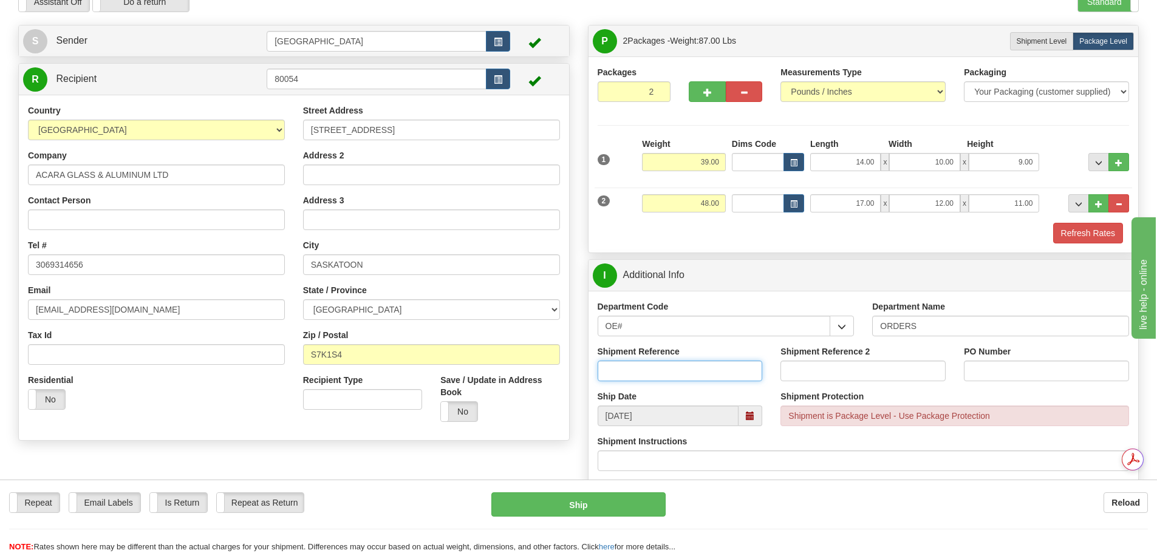
click at [718, 370] on input "Shipment Reference" at bounding box center [680, 371] width 165 height 21
type input "90040937-00; 90040962-00"
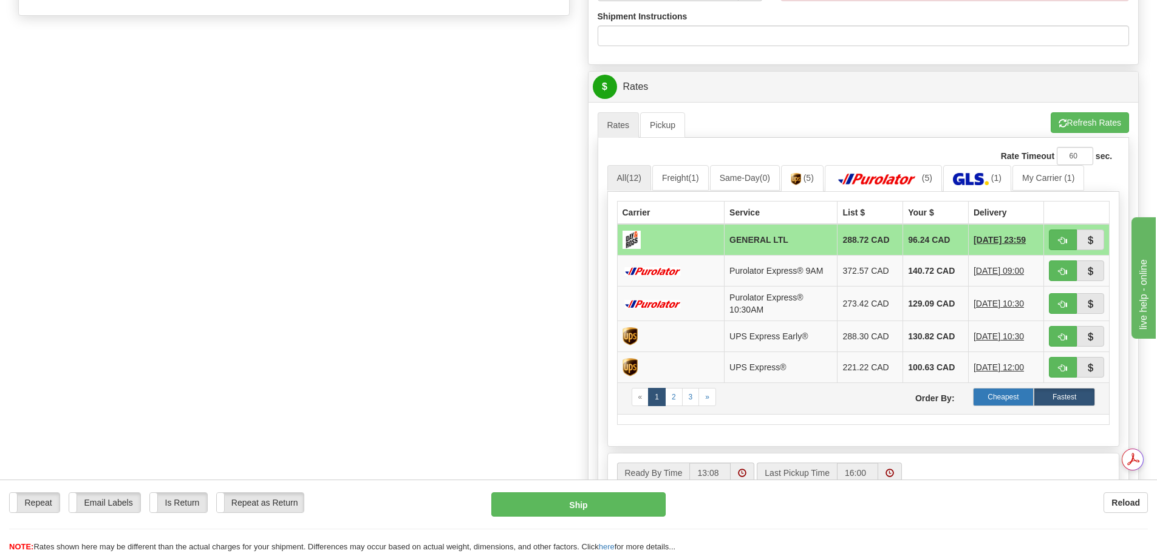
type input "30387-3; 30386-7"
click at [992, 394] on label "Cheapest" at bounding box center [1003, 397] width 61 height 18
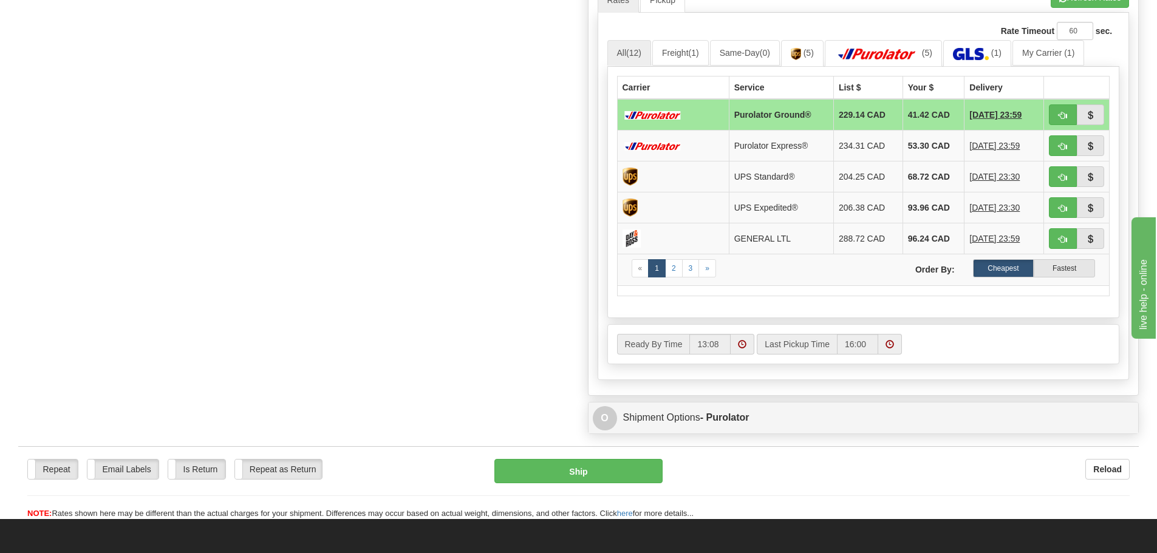
scroll to position [829, 0]
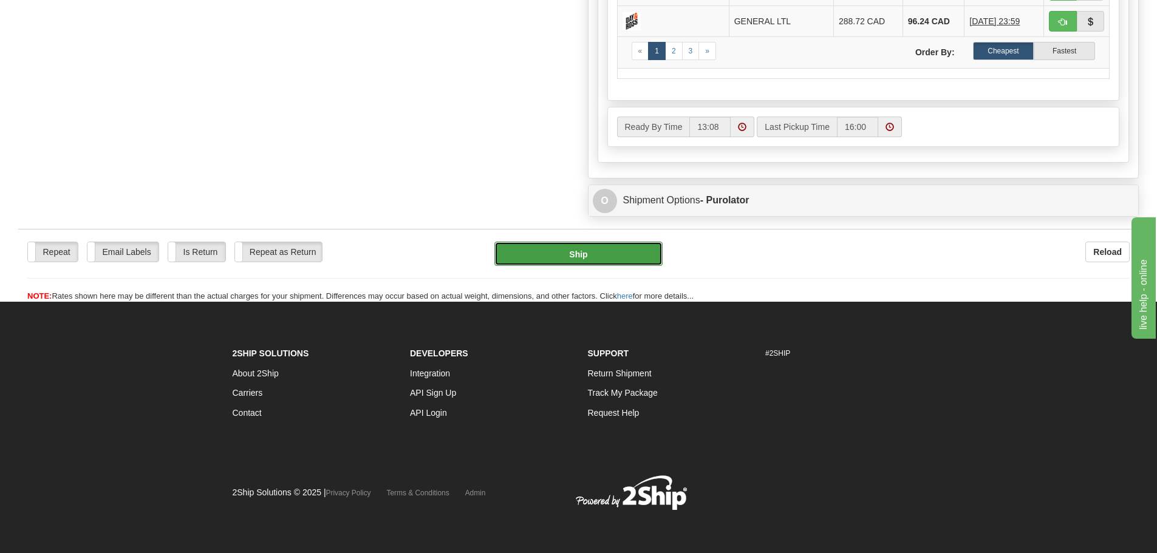
click at [548, 261] on button "Ship" at bounding box center [578, 254] width 168 height 24
type input "260"
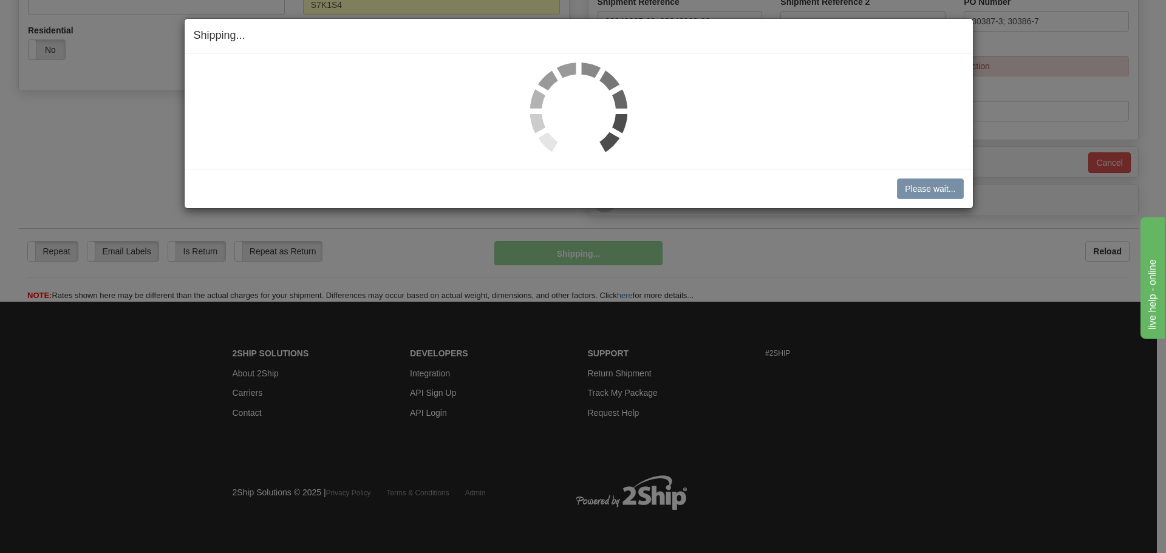
scroll to position [411, 0]
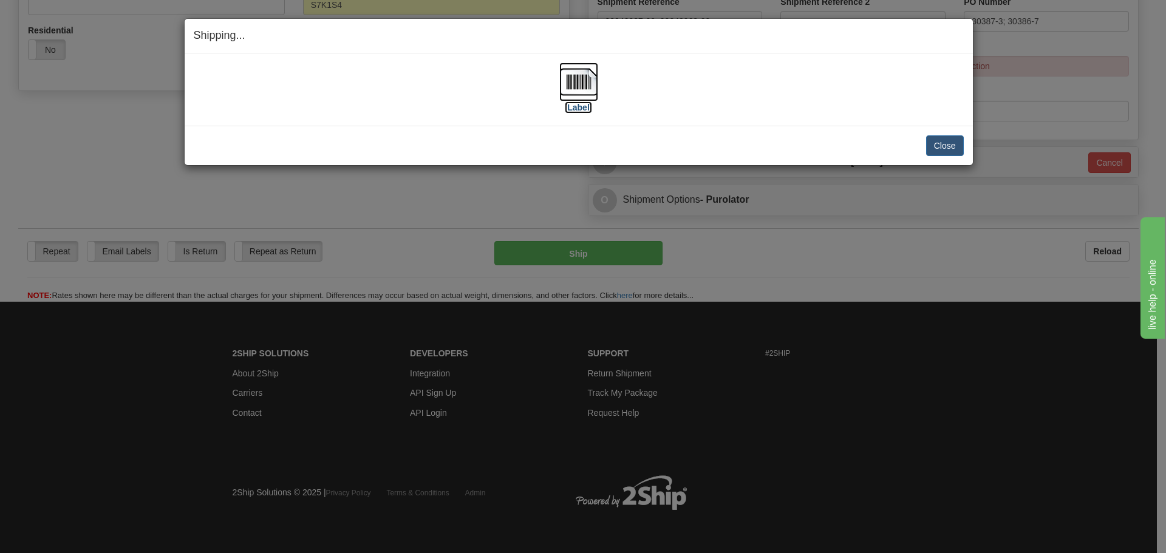
click at [579, 89] on img at bounding box center [578, 82] width 39 height 39
click at [952, 143] on button "Close" at bounding box center [945, 145] width 38 height 21
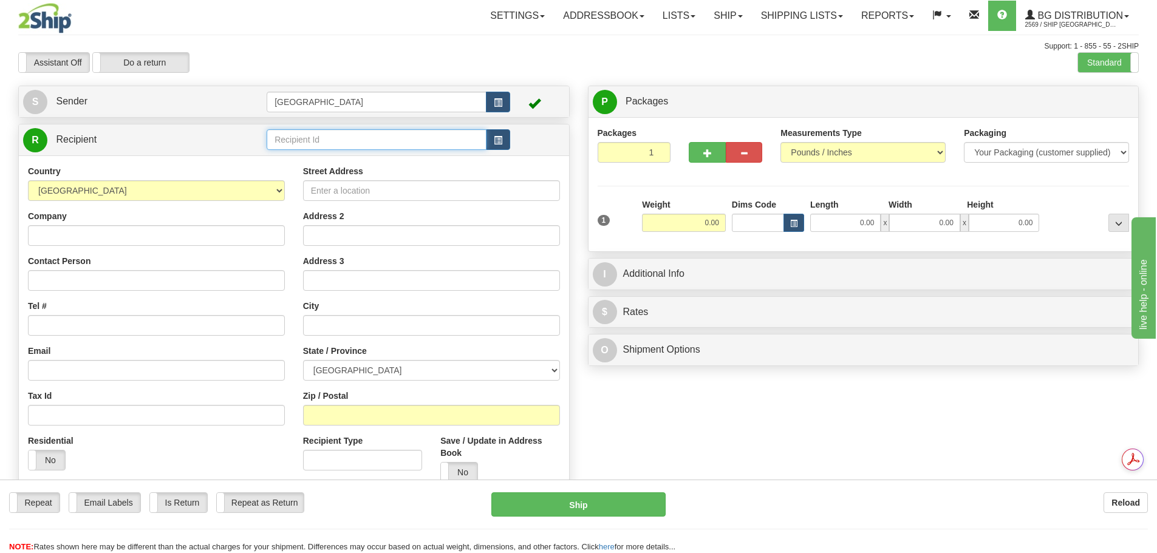
click at [285, 137] on input "text" at bounding box center [377, 139] width 220 height 21
click at [317, 158] on div "52000" at bounding box center [374, 158] width 208 height 13
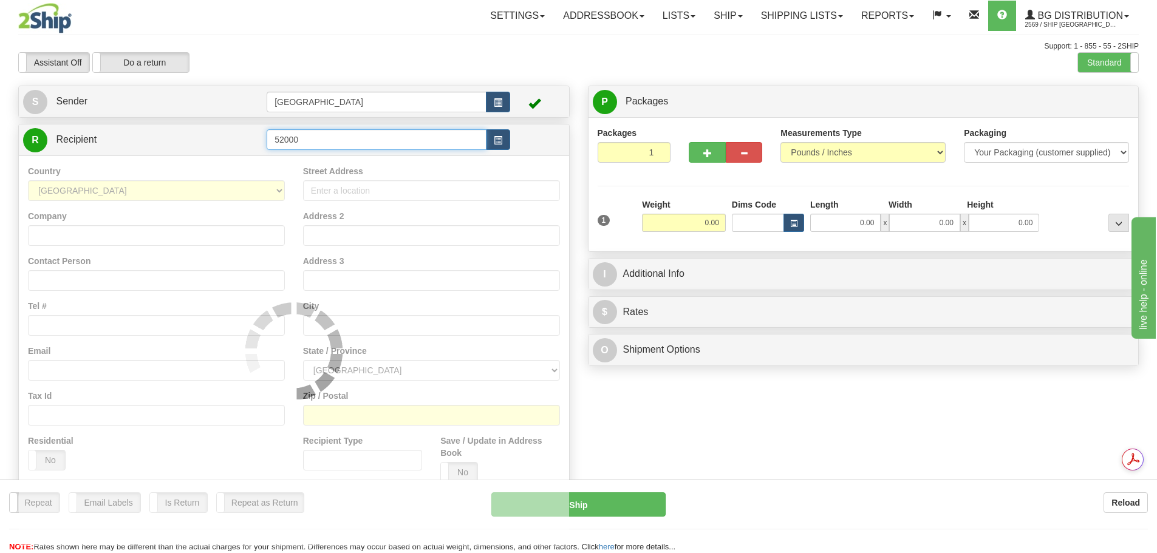
type input "52000"
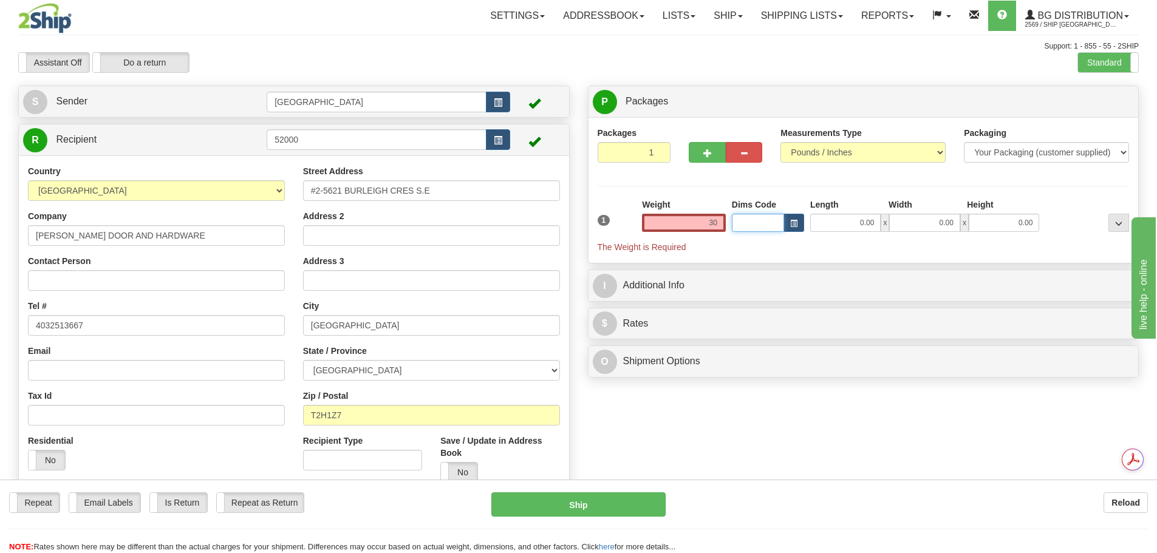
type input "30.00"
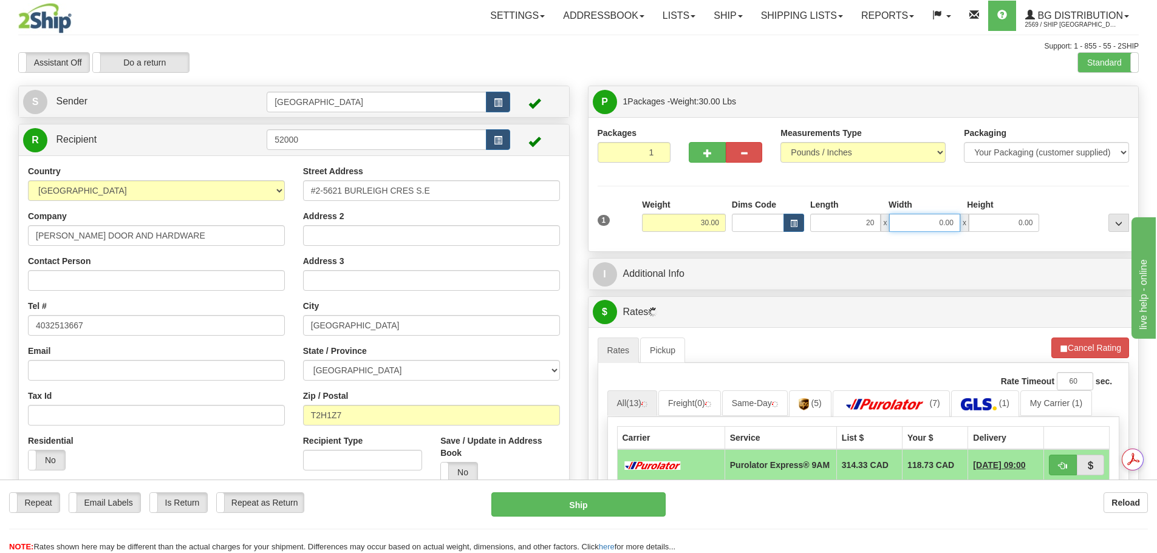
type input "20.00"
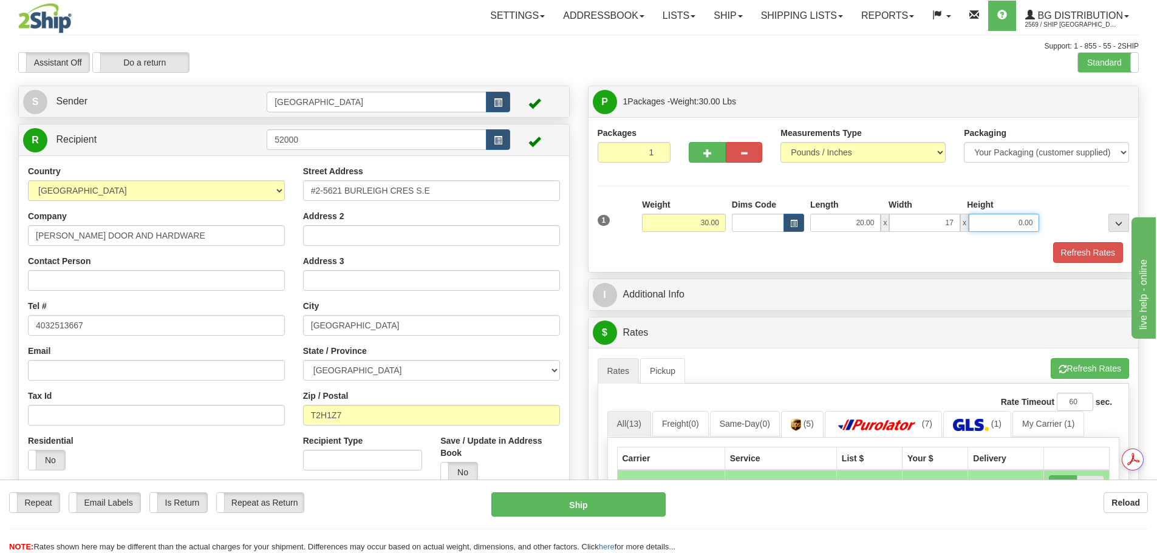
type input "17.00"
type input "11.00"
click at [1108, 246] on button "Refresh Rates" at bounding box center [1088, 252] width 70 height 21
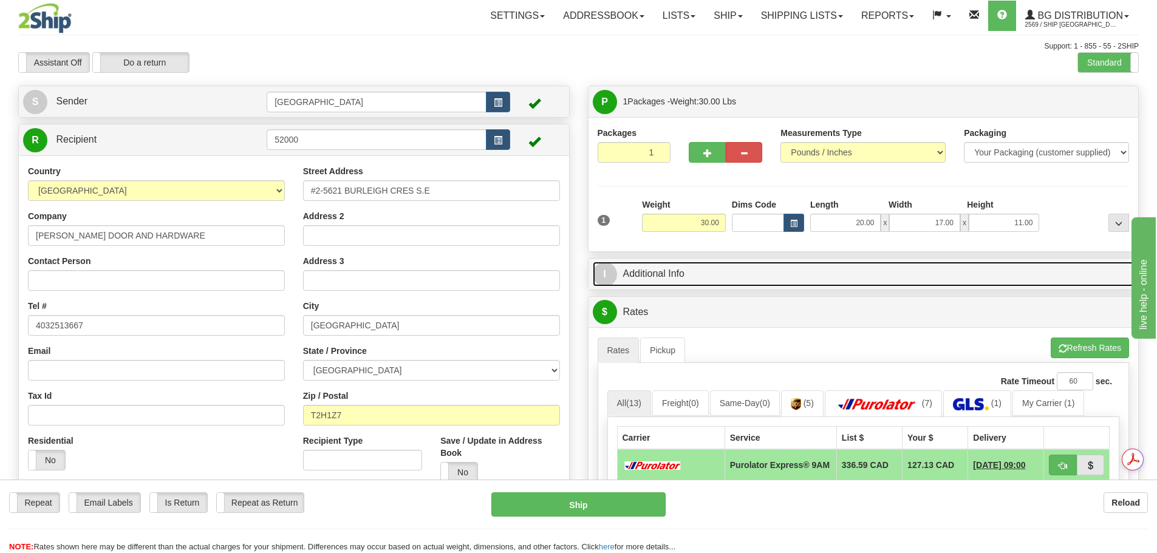
click at [879, 279] on link "I Additional Info" at bounding box center [864, 274] width 542 height 25
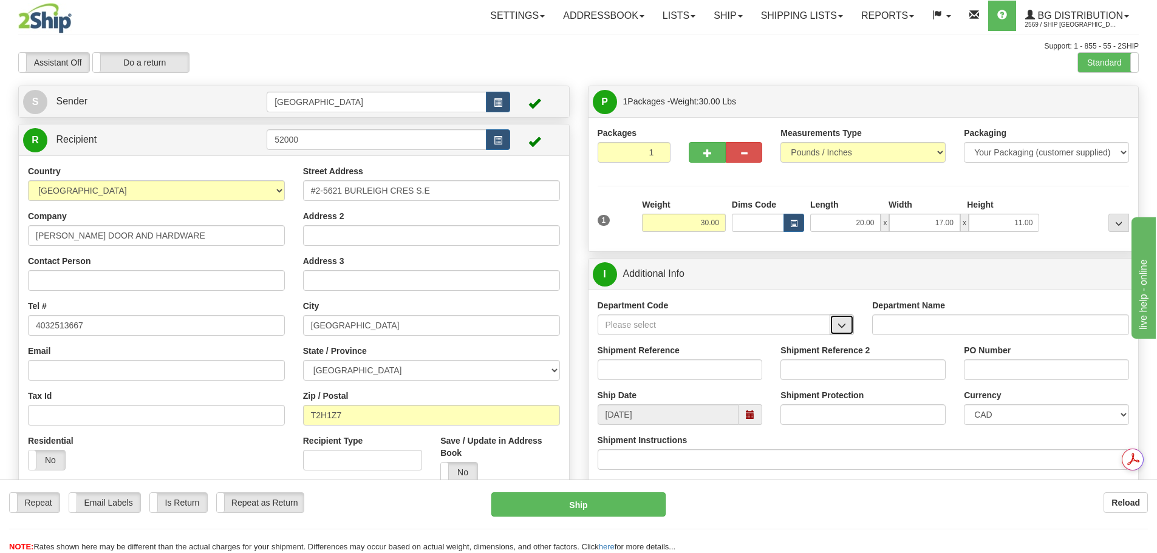
click at [840, 327] on span "button" at bounding box center [841, 326] width 9 height 8
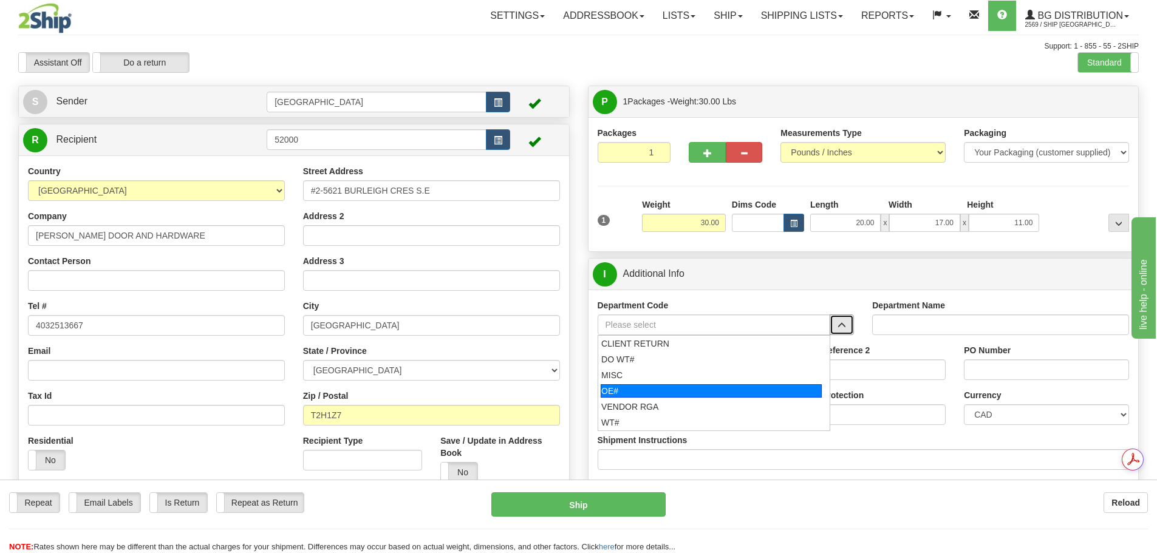
click at [784, 390] on div "OE#" at bounding box center [711, 390] width 221 height 13
type input "OE#"
type input "ORDERS"
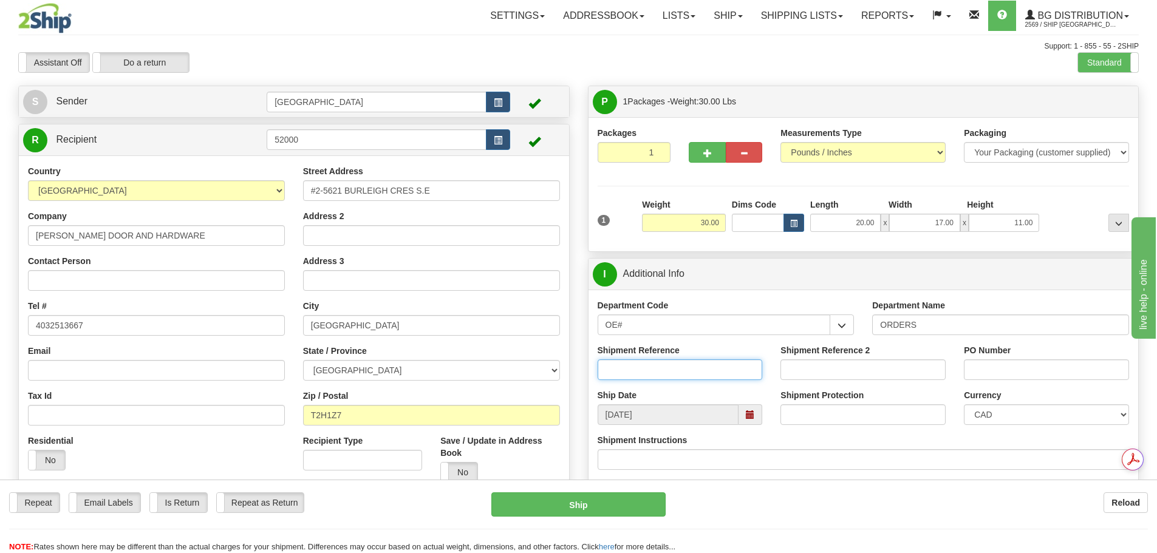
drag, startPoint x: 673, startPoint y: 367, endPoint x: 728, endPoint y: 343, distance: 59.5
click at [673, 367] on input "Shipment Reference" at bounding box center [680, 370] width 165 height 21
type input "90040698-01; 90040698-02"
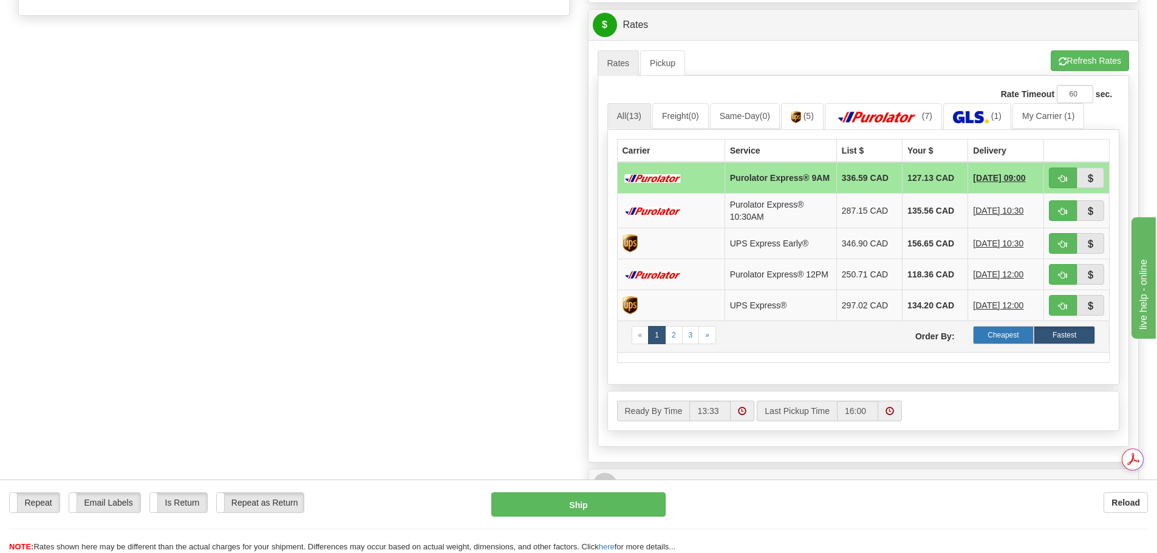
type input "90040717-00; 90040714-01"
click at [1004, 338] on label "Cheapest" at bounding box center [1003, 335] width 61 height 18
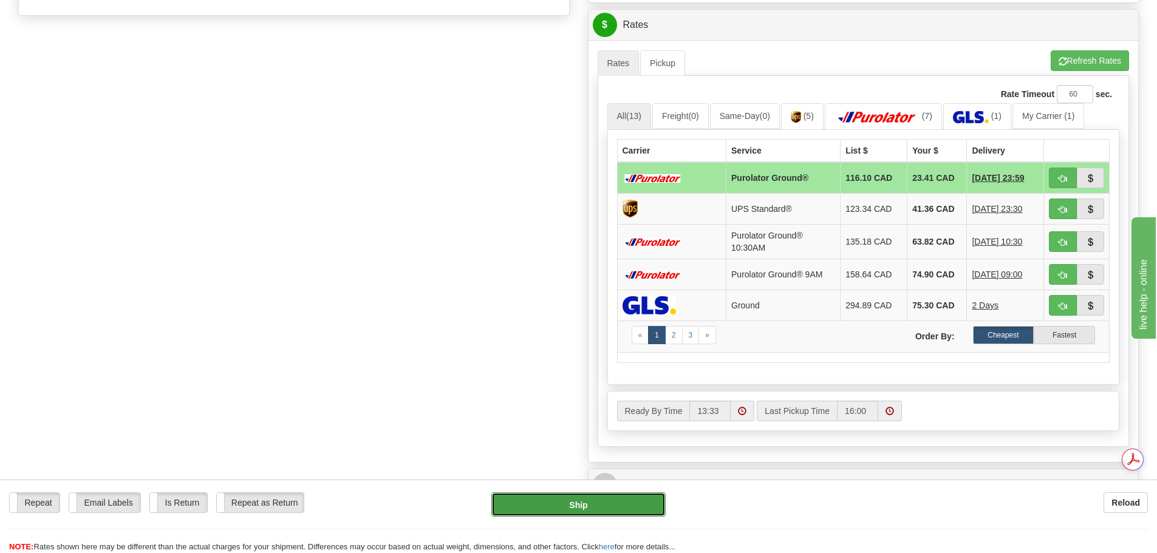
click at [568, 508] on button "Ship" at bounding box center [578, 504] width 174 height 24
type input "260"
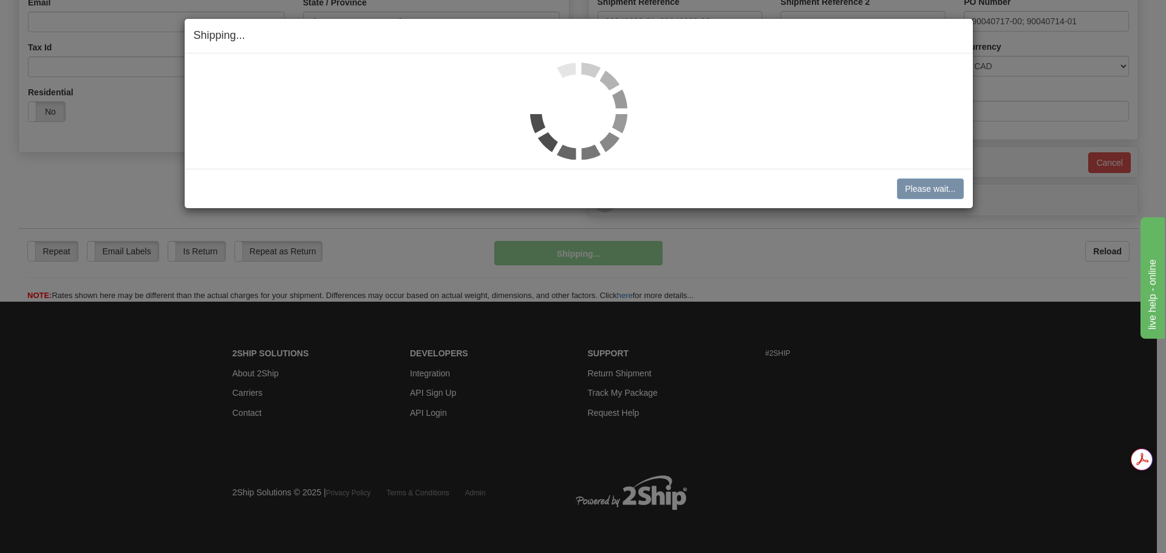
scroll to position [349, 0]
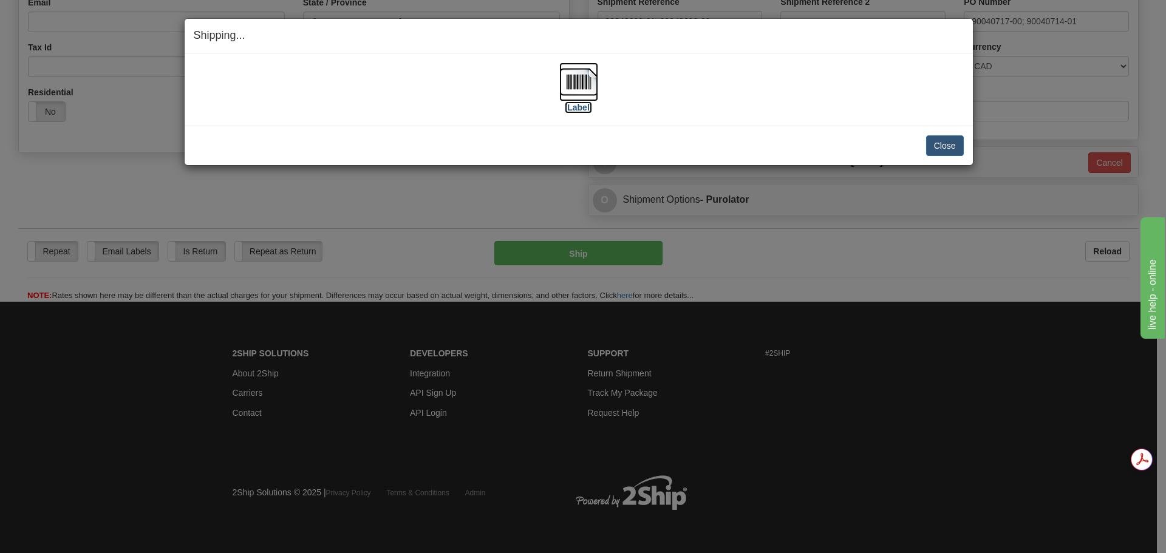
click at [589, 89] on img at bounding box center [578, 82] width 39 height 39
